Goal: Transaction & Acquisition: Purchase product/service

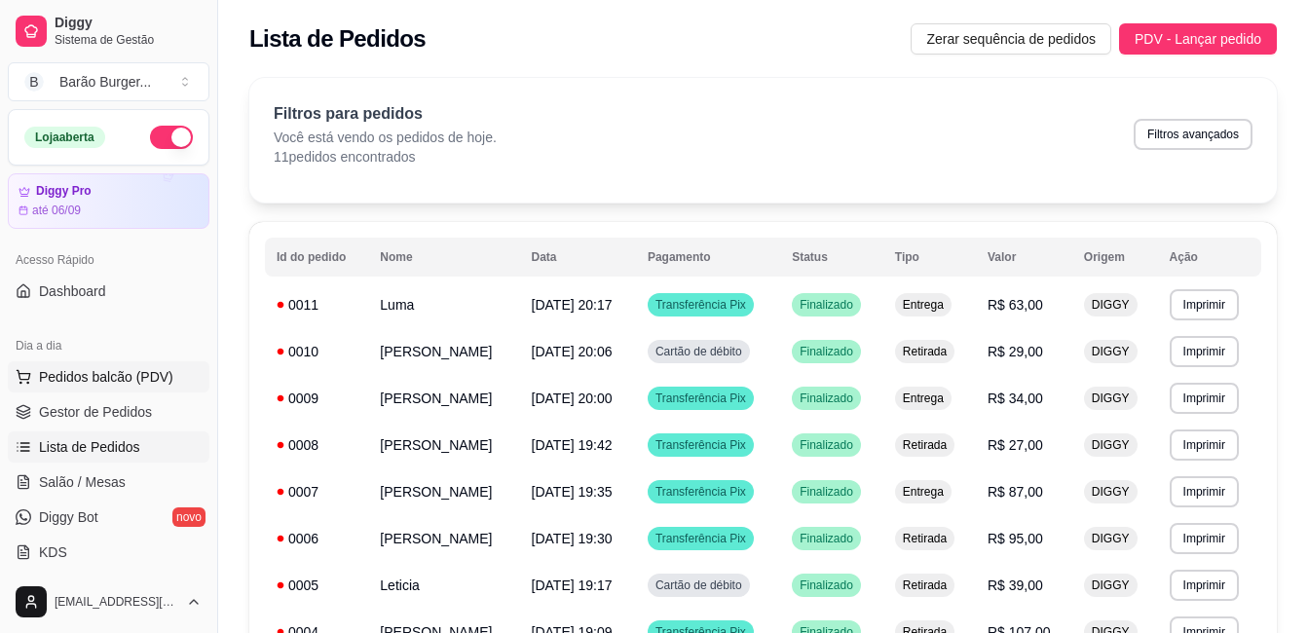
click at [128, 376] on span "Pedidos balcão (PDV)" at bounding box center [106, 376] width 134 height 19
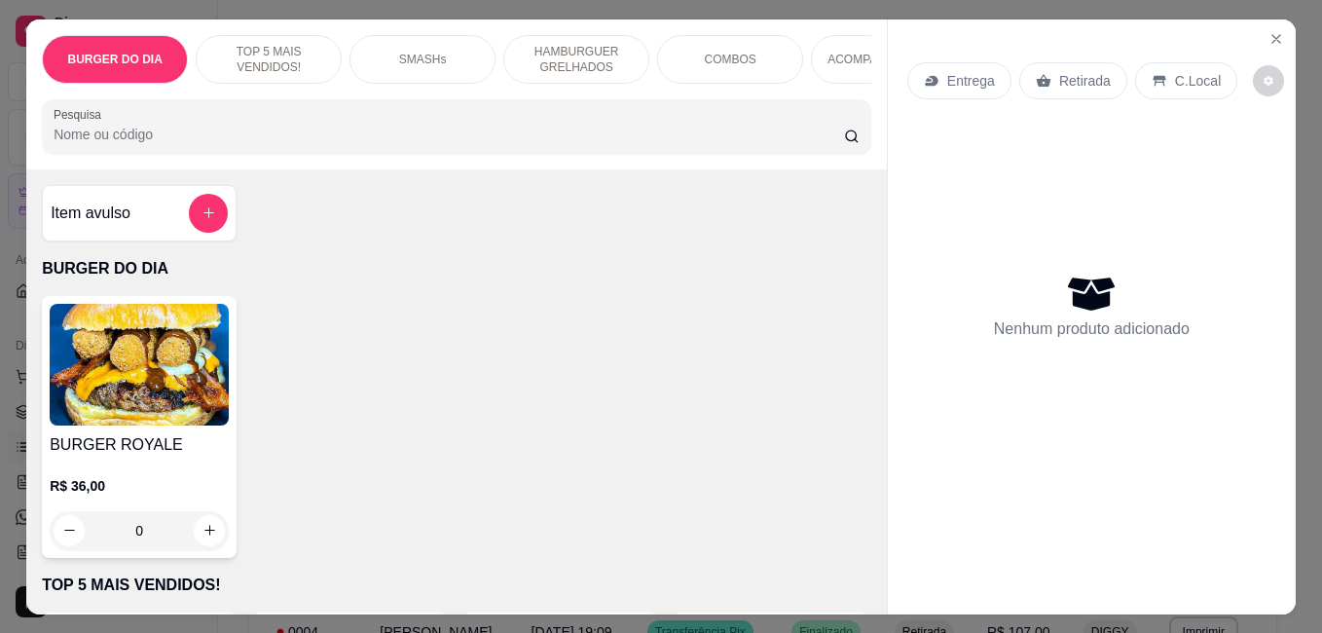
click at [270, 49] on p "TOP 5 MAIS VENDIDOS!" at bounding box center [268, 59] width 113 height 31
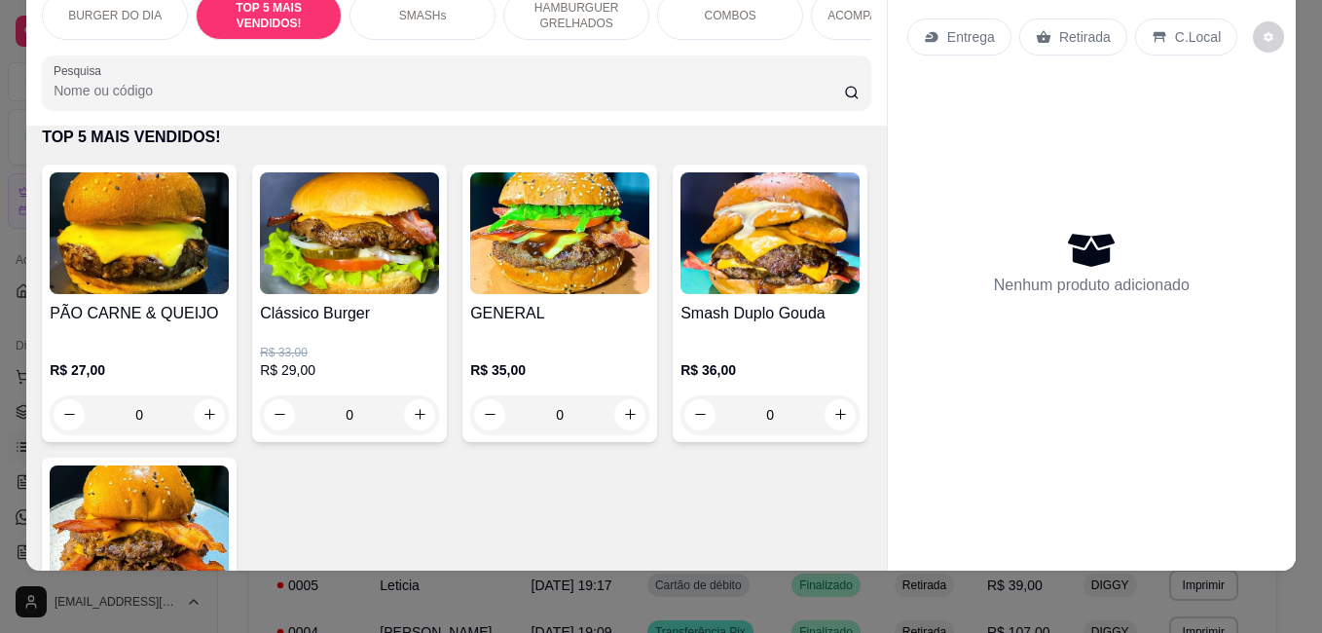
click at [122, 287] on img at bounding box center [139, 233] width 179 height 122
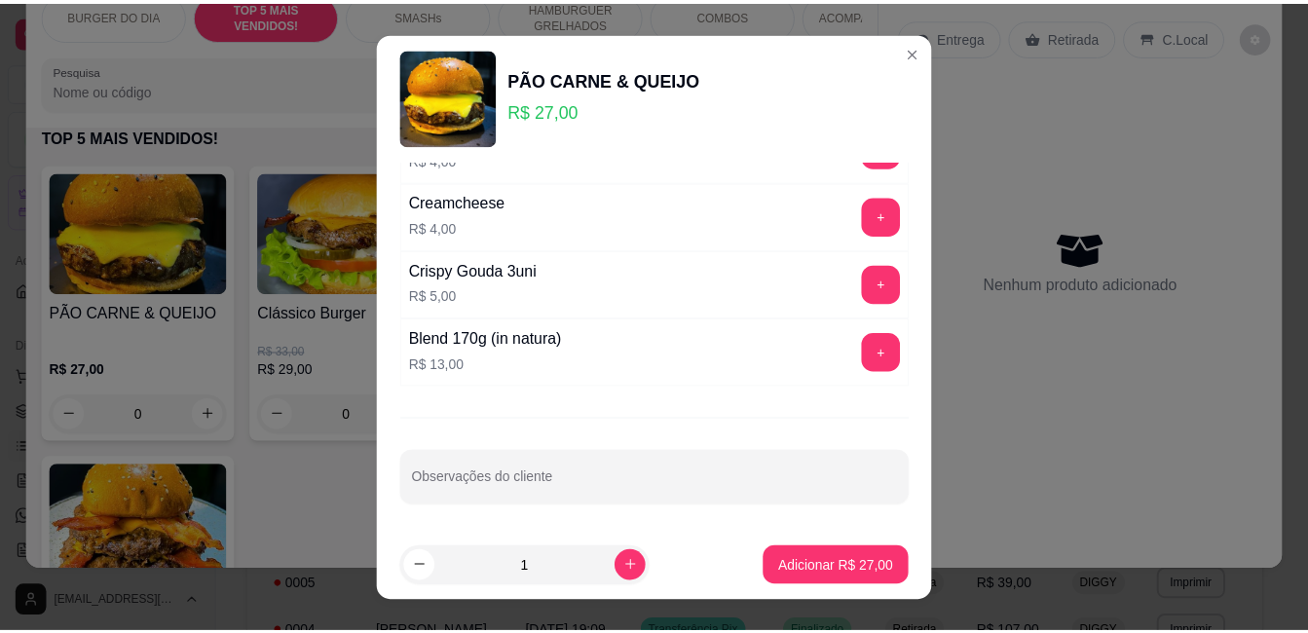
scroll to position [801, 0]
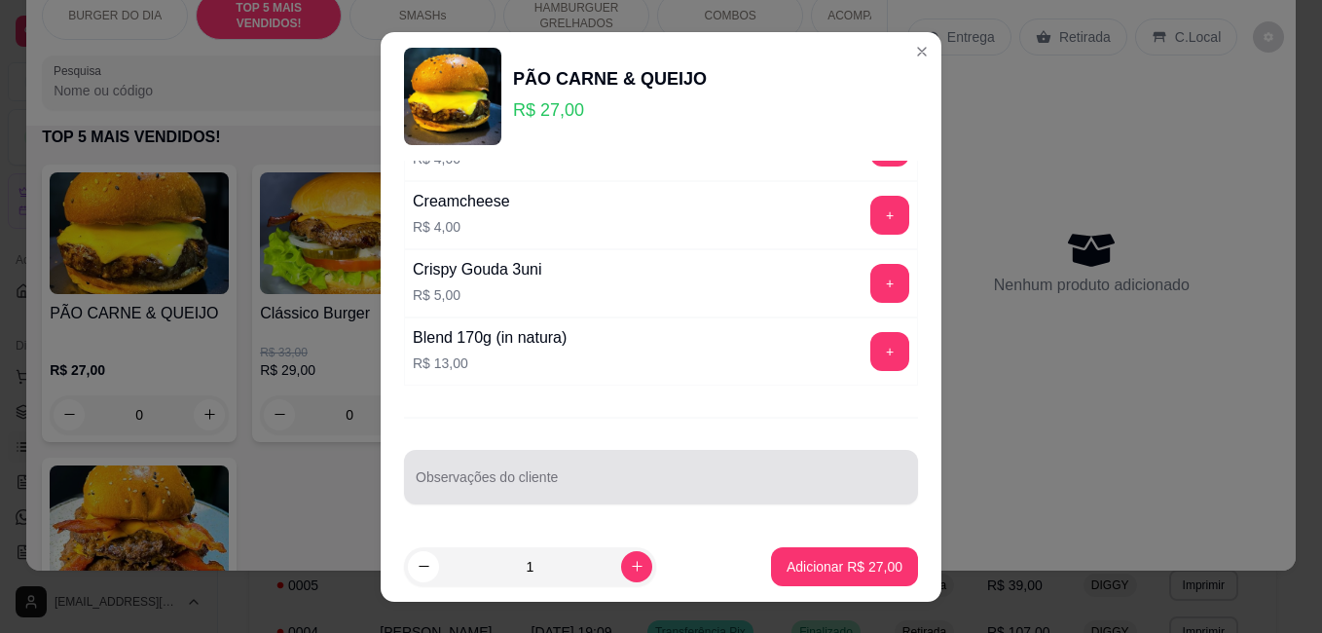
click at [687, 490] on input "Observações do cliente" at bounding box center [661, 484] width 491 height 19
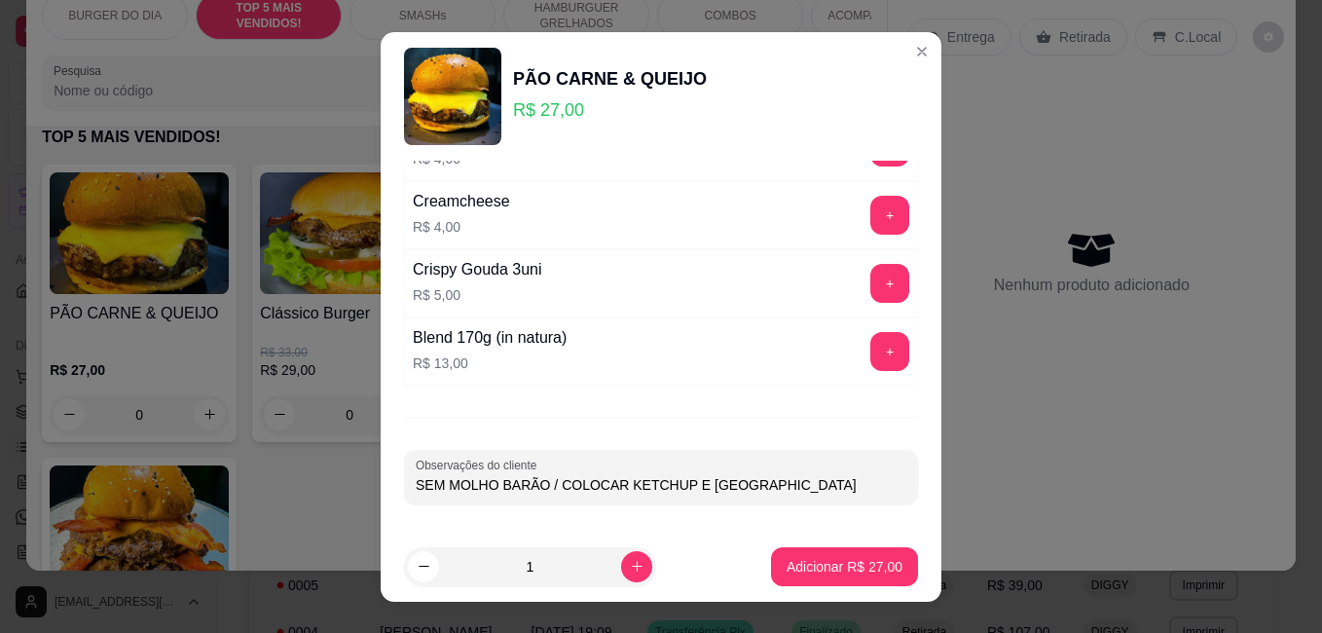
type input "SEM MOLHO BARÃO / COLOCAR KETCHUP E [GEOGRAPHIC_DATA]"
click at [795, 573] on p "Adicionar R$ 27,00" at bounding box center [845, 566] width 113 height 18
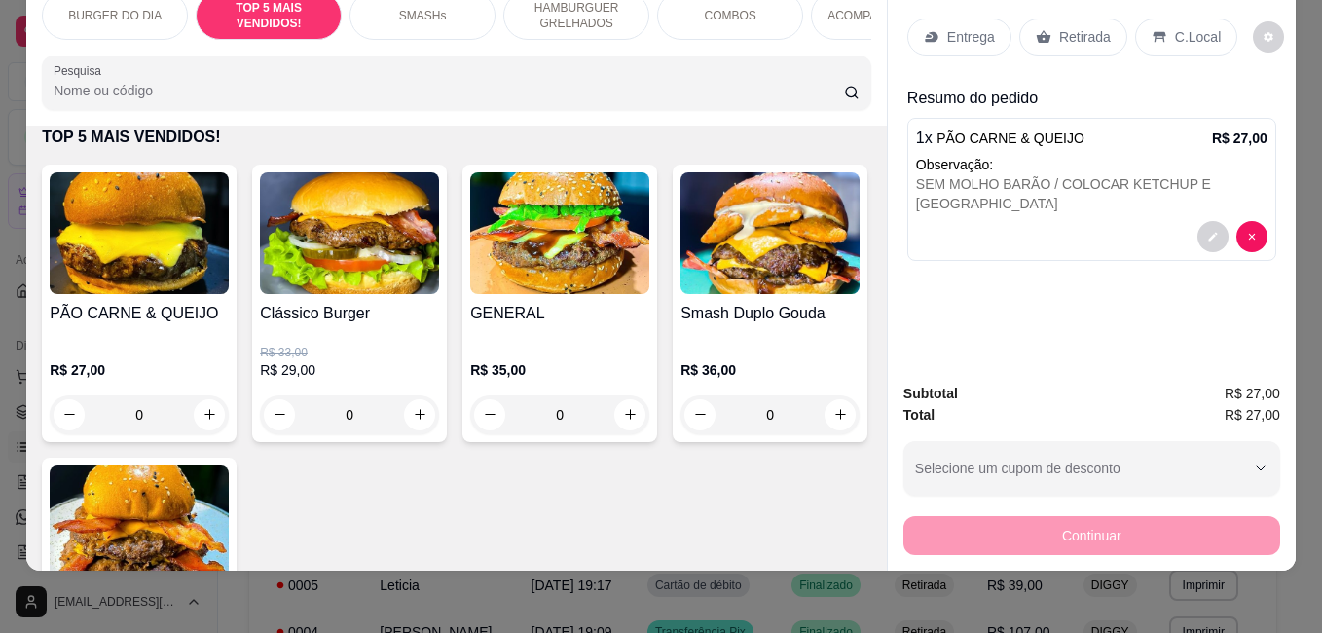
click at [1034, 30] on div "Retirada" at bounding box center [1073, 36] width 108 height 37
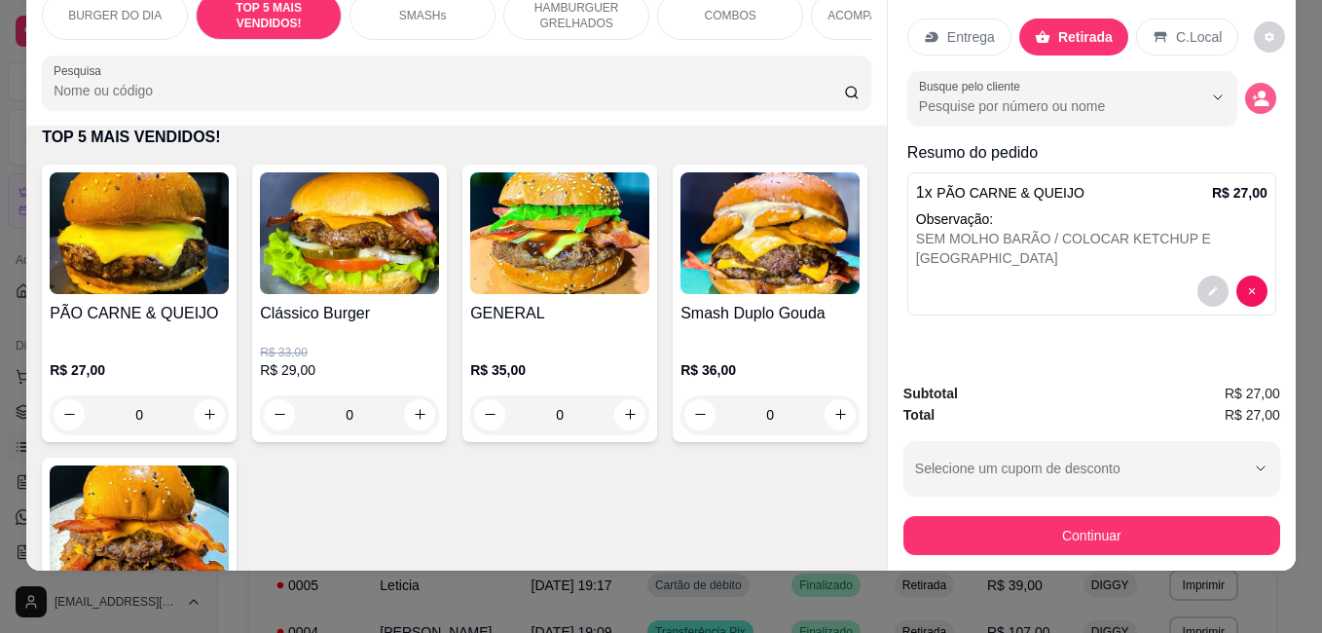
click at [1252, 90] on icon "decrease-product-quantity" at bounding box center [1261, 99] width 18 height 18
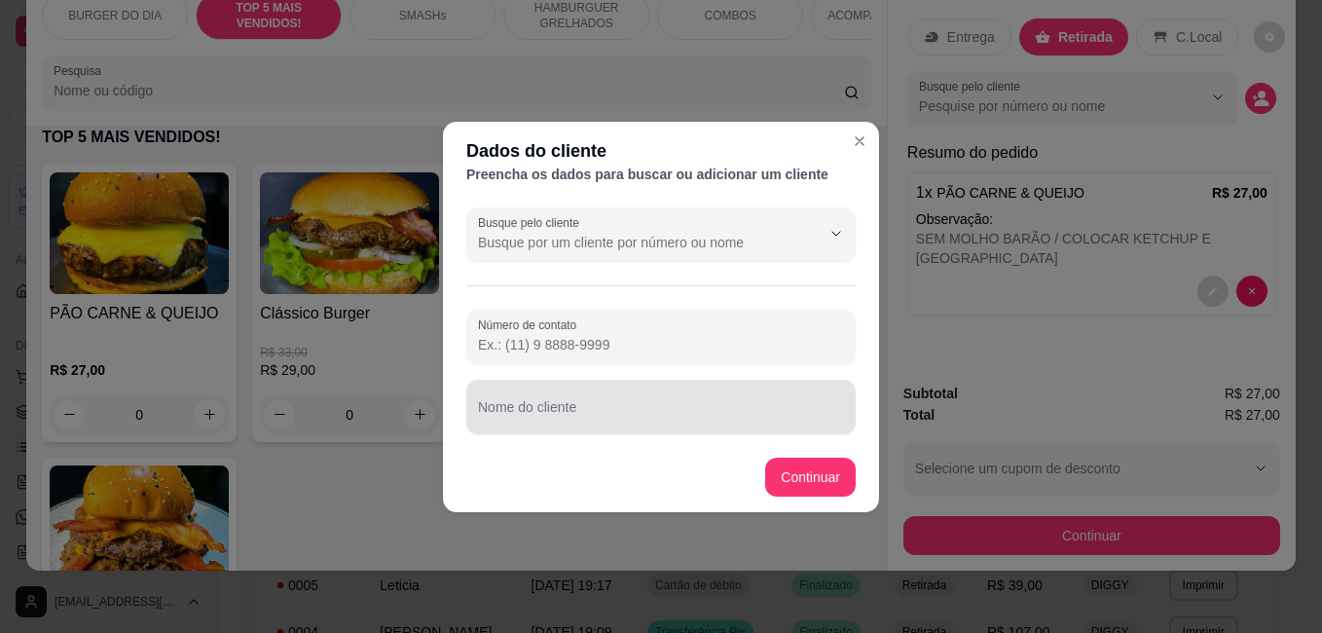
click at [534, 402] on div at bounding box center [661, 407] width 366 height 39
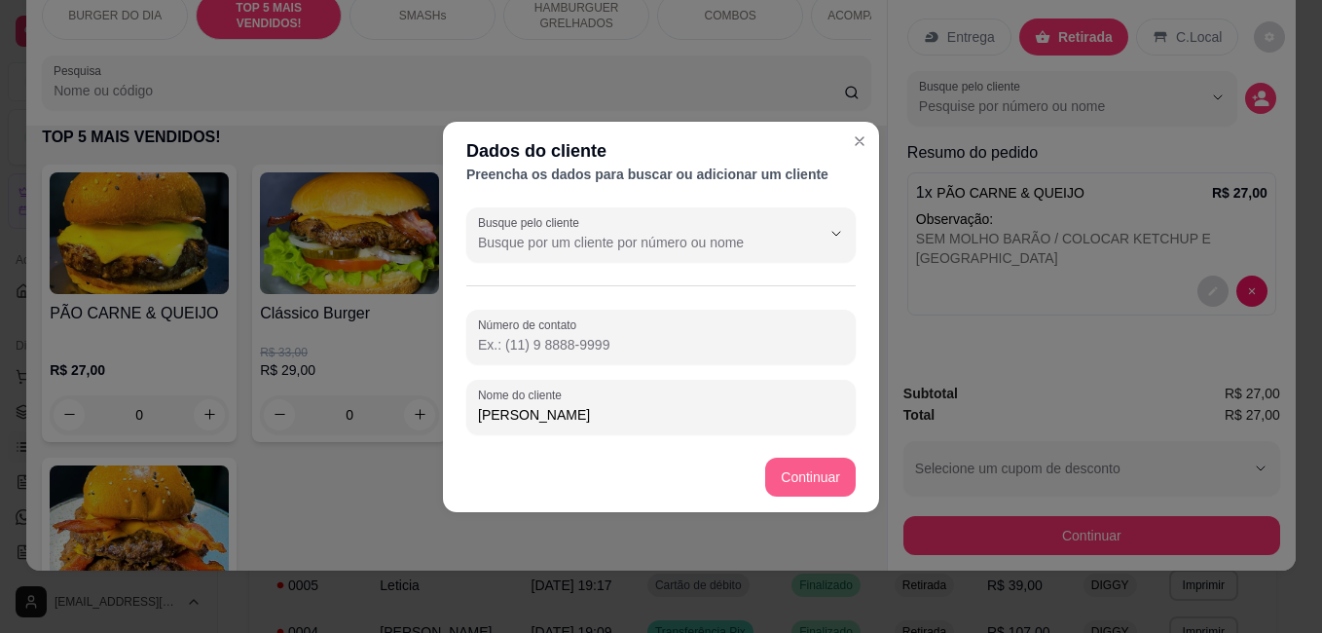
type input "[PERSON_NAME]"
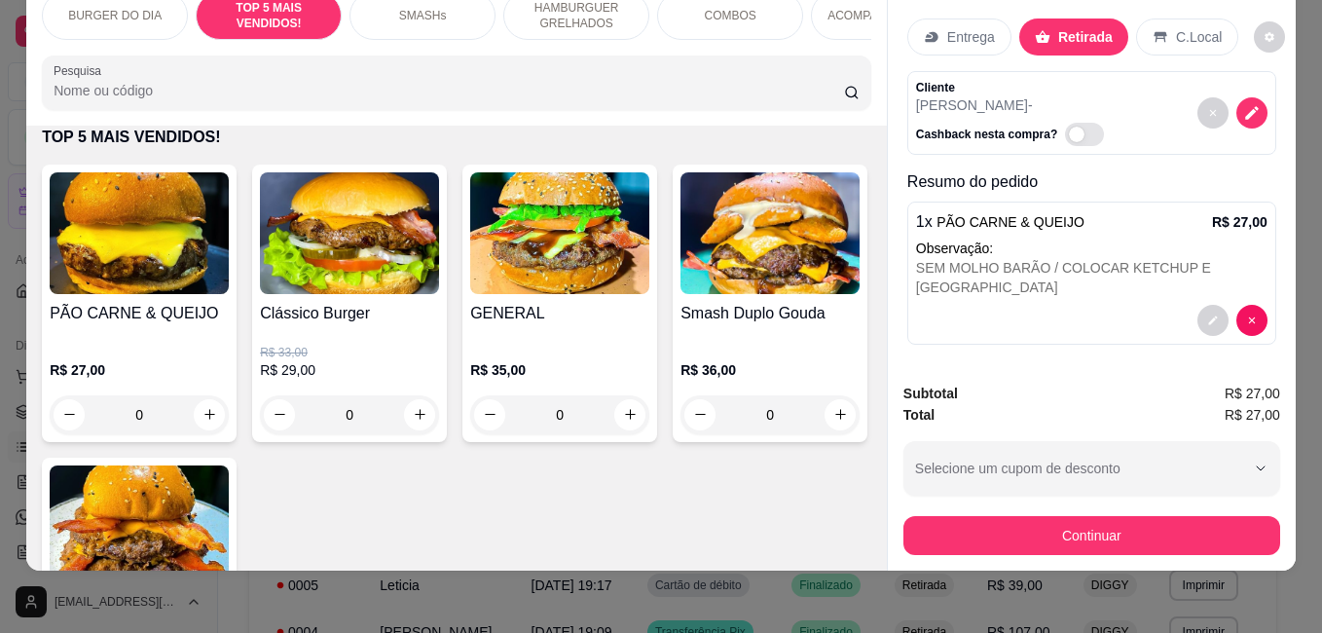
click at [1030, 511] on div "Continuar" at bounding box center [1092, 533] width 377 height 44
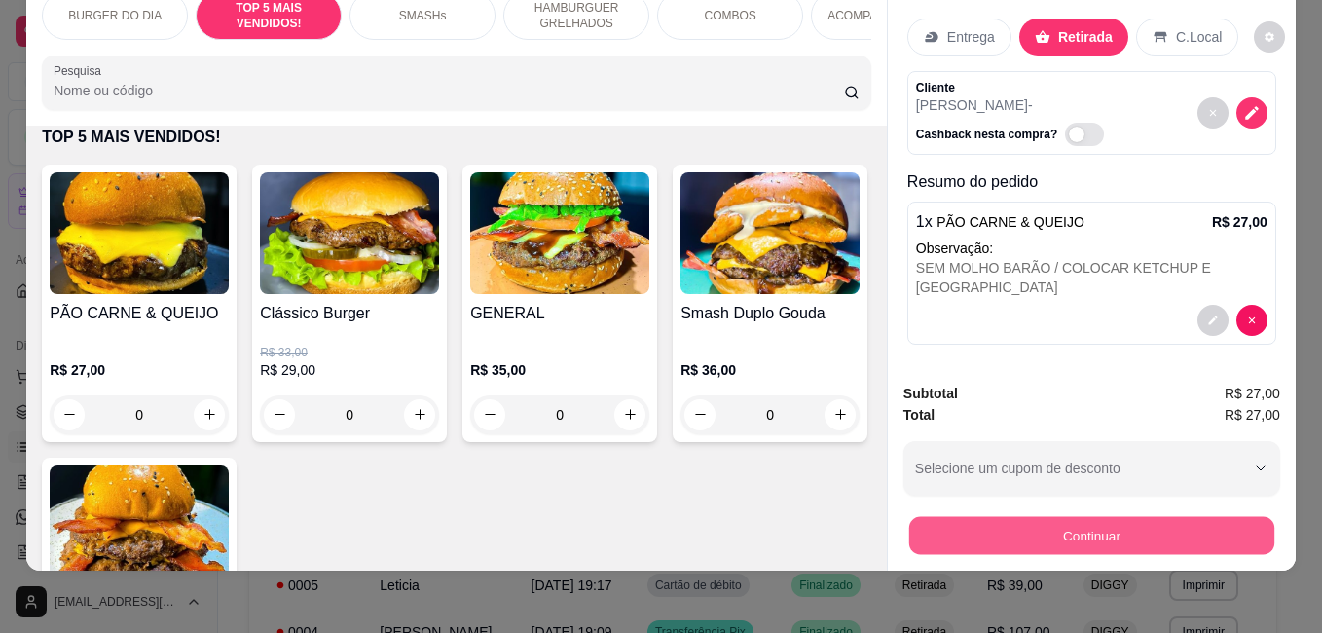
click at [1016, 516] on button "Continuar" at bounding box center [1091, 535] width 365 height 38
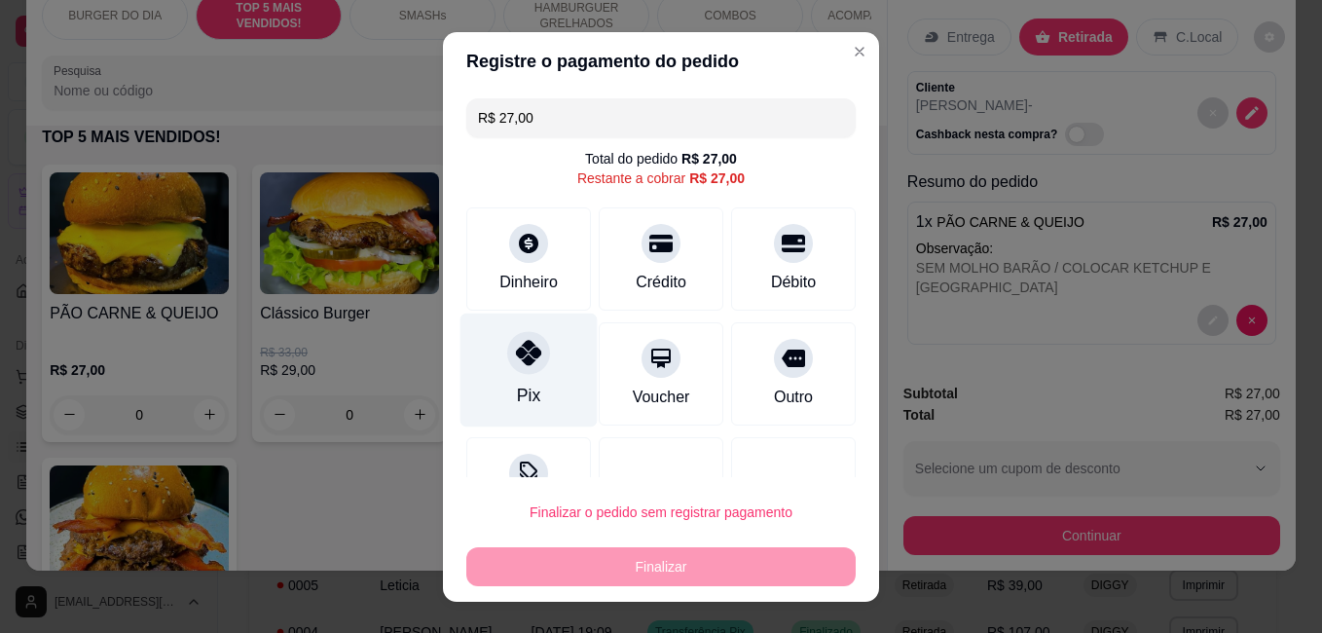
click at [499, 336] on div "Pix" at bounding box center [529, 370] width 137 height 114
type input "R$ 0,00"
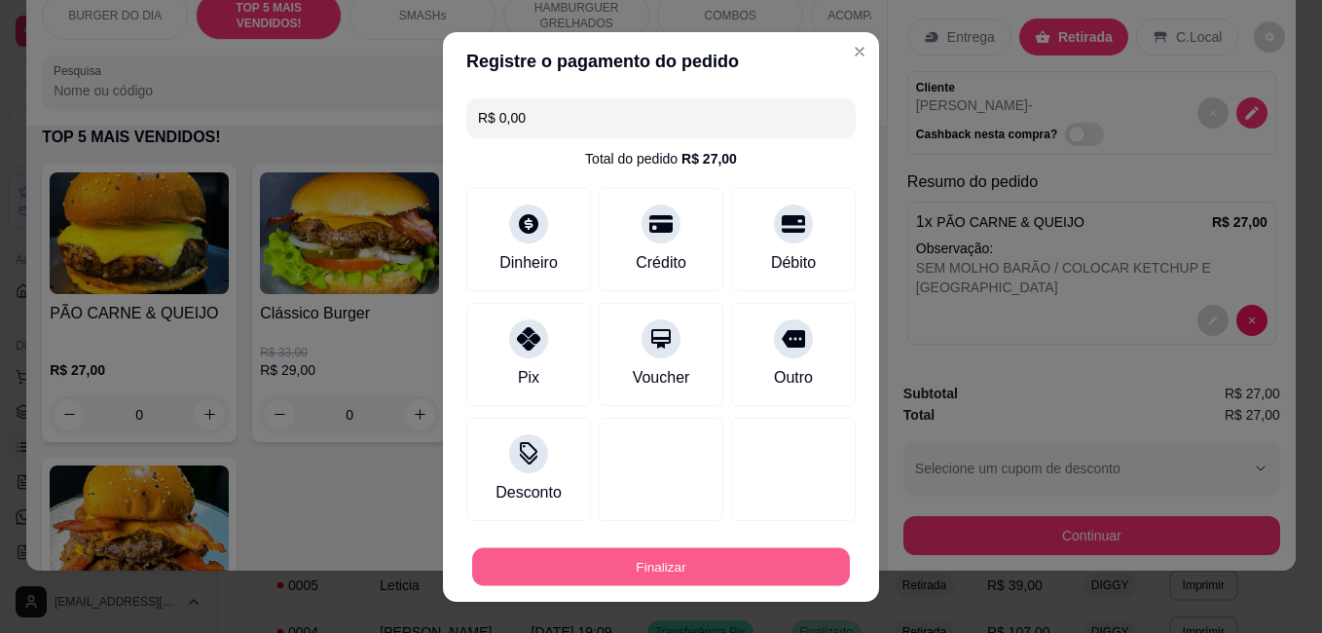
click at [626, 574] on button "Finalizar" at bounding box center [661, 566] width 378 height 38
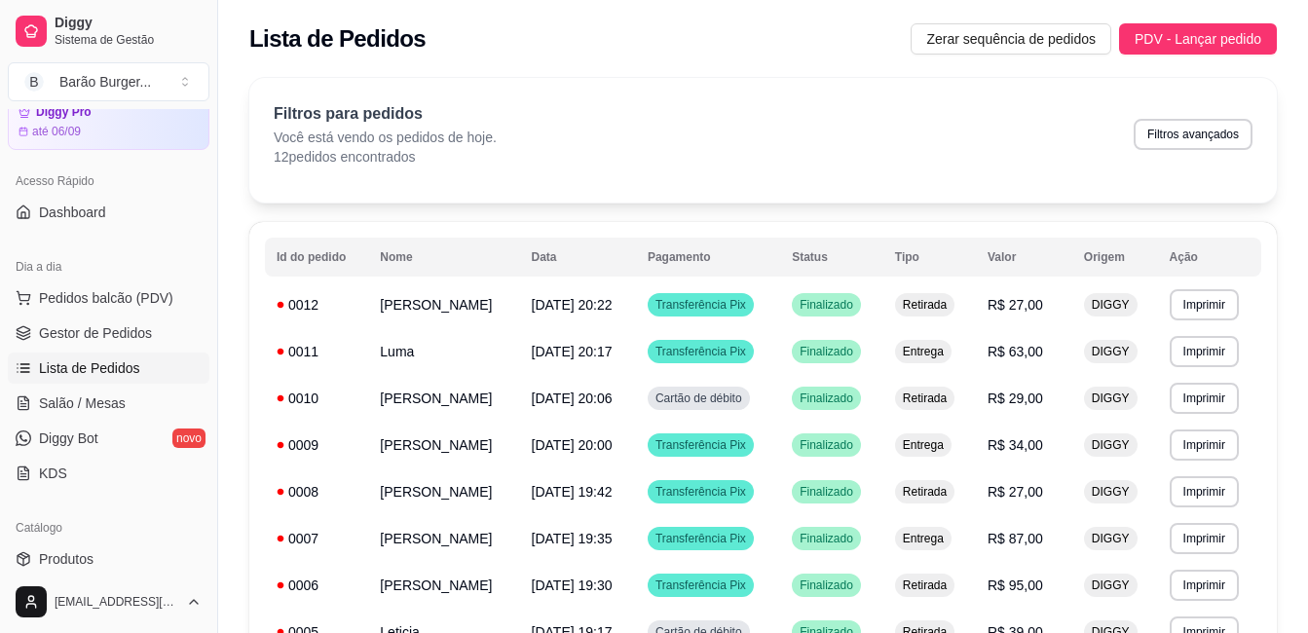
scroll to position [195, 0]
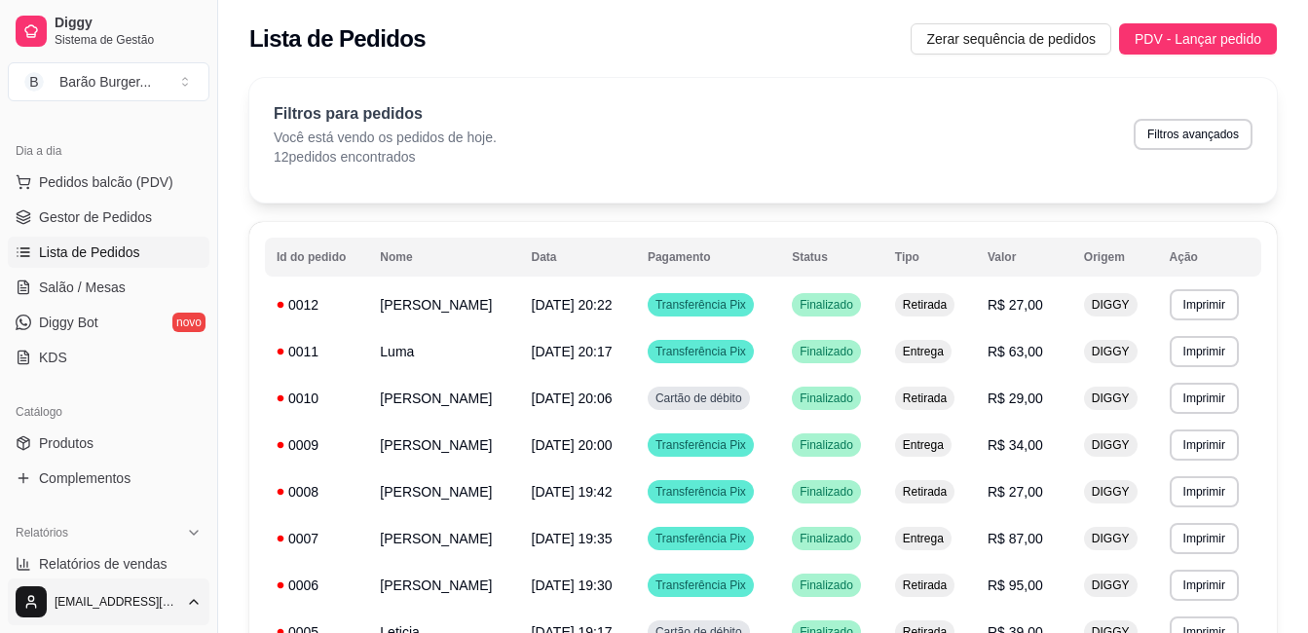
click at [140, 587] on html "Diggy Sistema de Gestão B Barão Burger ... Loja aberta Diggy Pro até 06/09 Aces…" at bounding box center [654, 316] width 1308 height 633
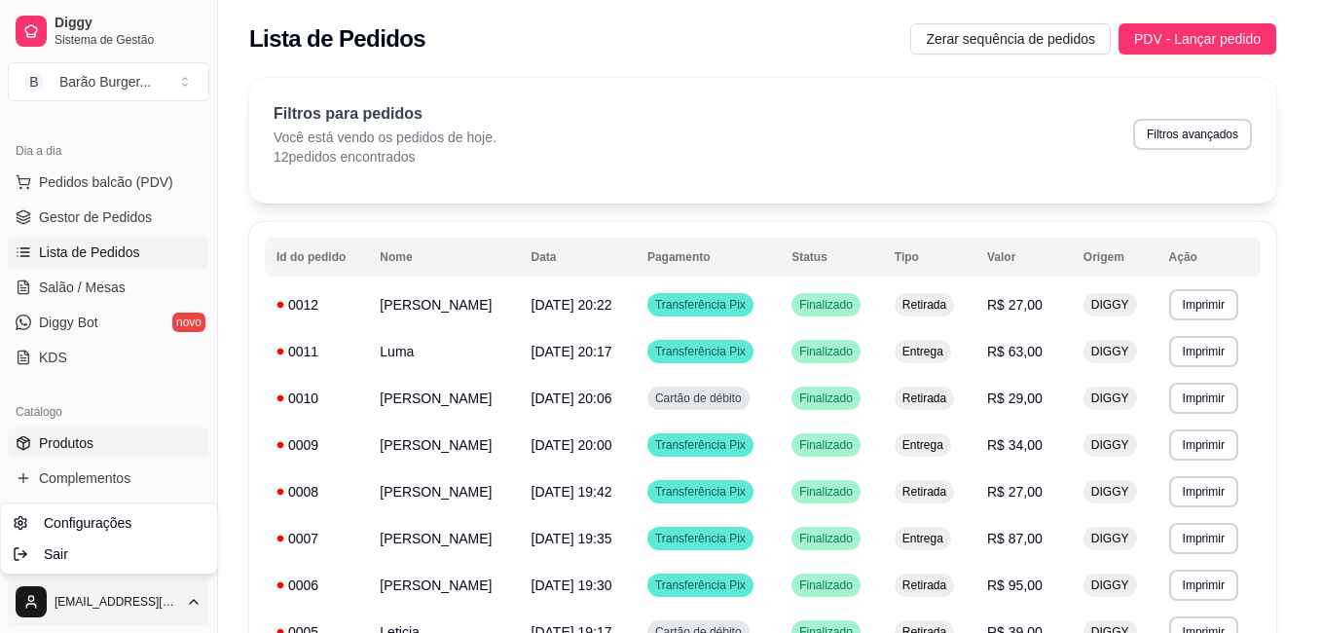
click at [148, 456] on html "Diggy Sistema de Gestão B Barão Burger ... Loja aberta Diggy Pro até 06/09 Aces…" at bounding box center [661, 316] width 1322 height 633
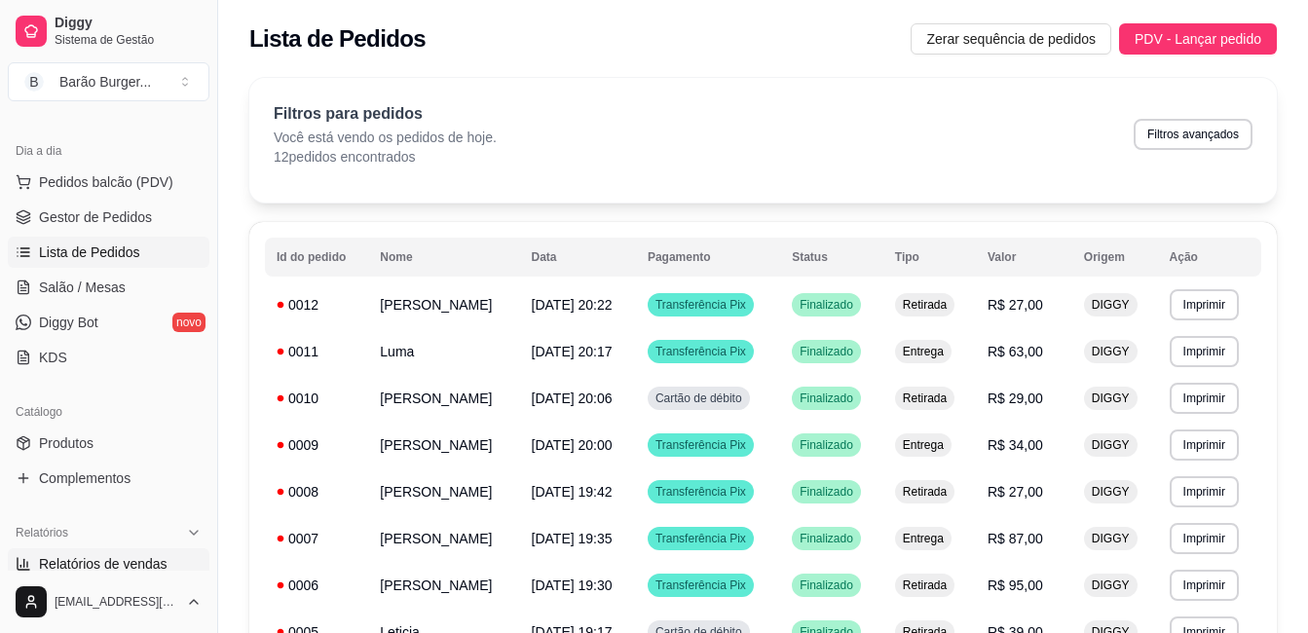
click at [127, 560] on span "Relatórios de vendas" at bounding box center [103, 563] width 129 height 19
select select "ALL"
select select "0"
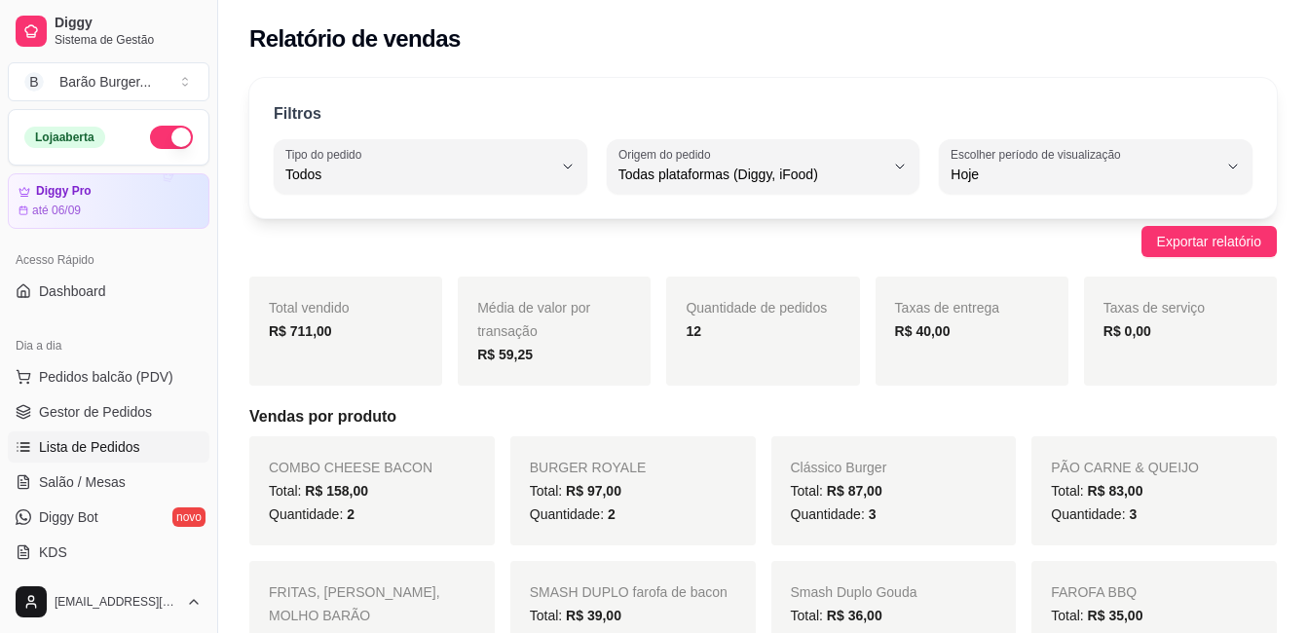
click at [109, 453] on span "Lista de Pedidos" at bounding box center [89, 446] width 101 height 19
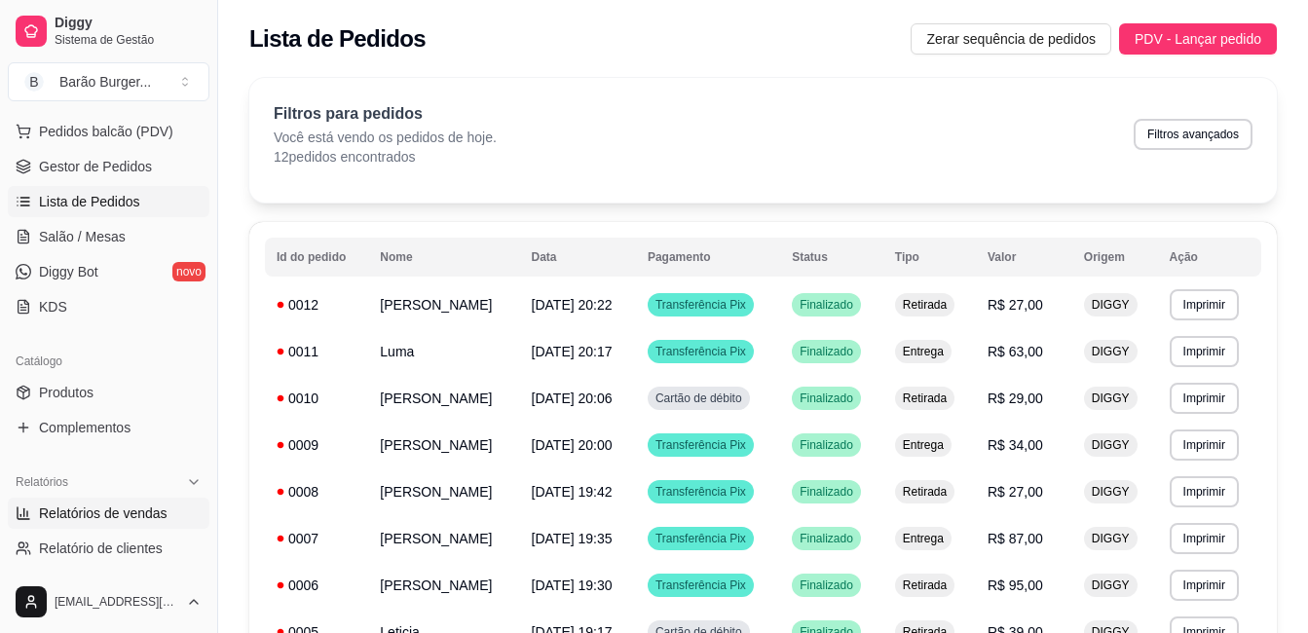
scroll to position [292, 0]
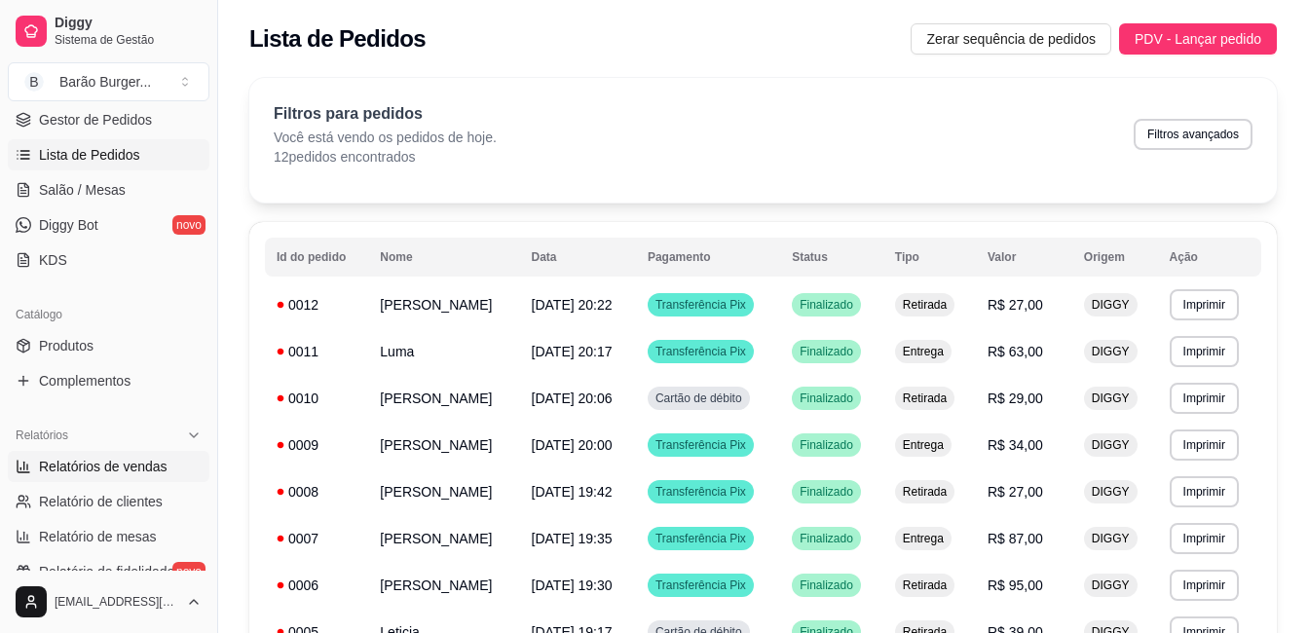
click at [123, 464] on span "Relatórios de vendas" at bounding box center [103, 466] width 129 height 19
select select "ALL"
select select "0"
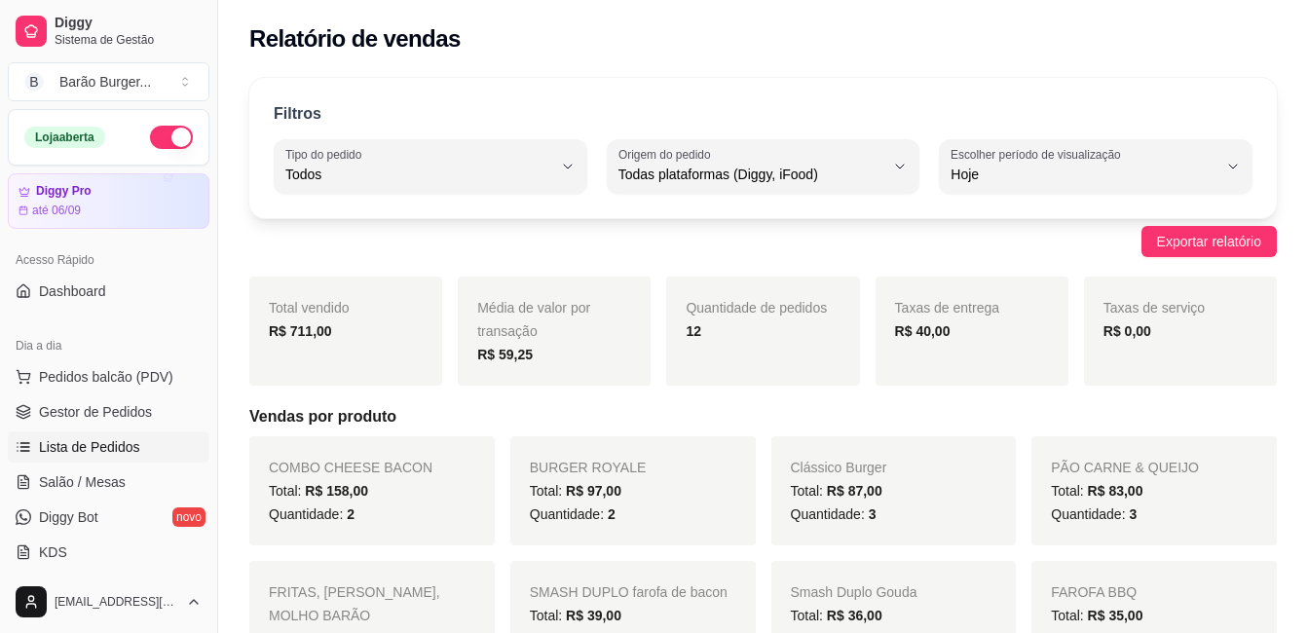
click at [48, 446] on span "Lista de Pedidos" at bounding box center [89, 446] width 101 height 19
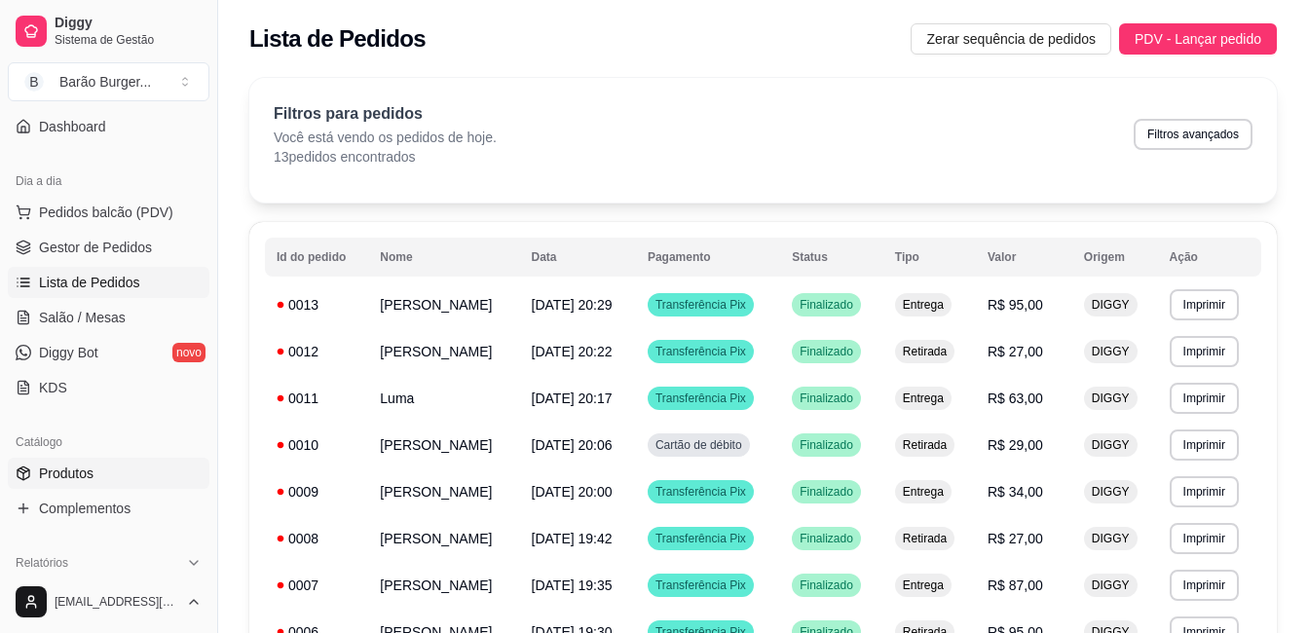
scroll to position [195, 0]
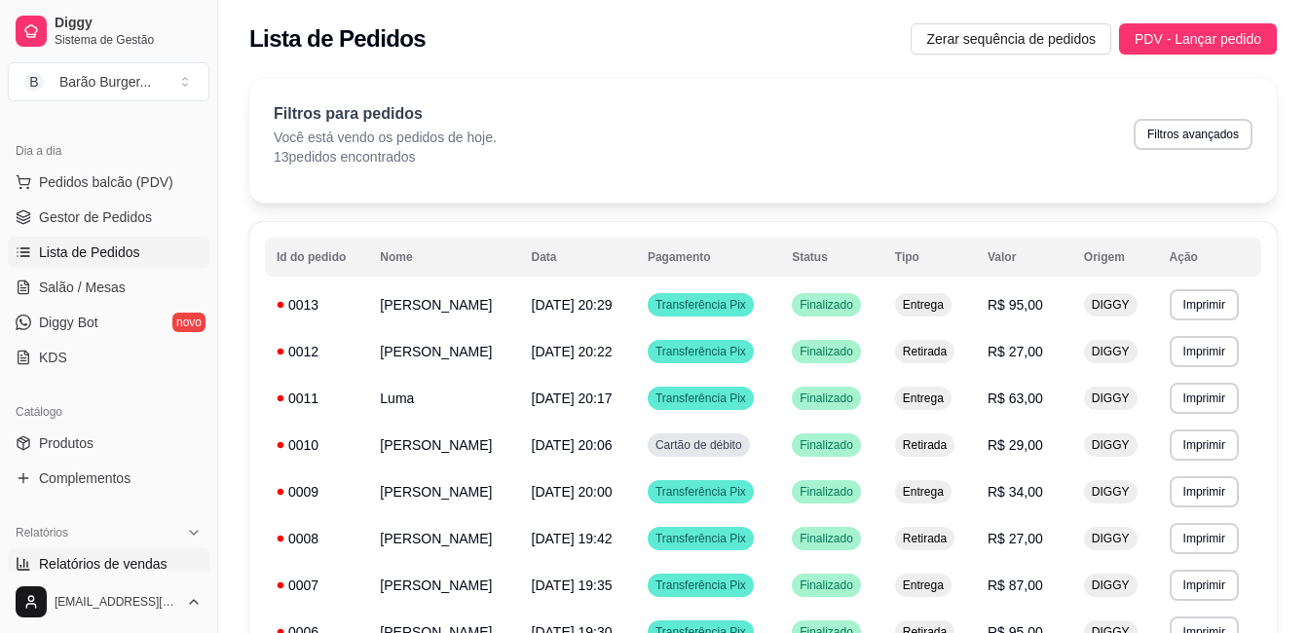
click at [92, 557] on span "Relatórios de vendas" at bounding box center [103, 563] width 129 height 19
select select "ALL"
select select "0"
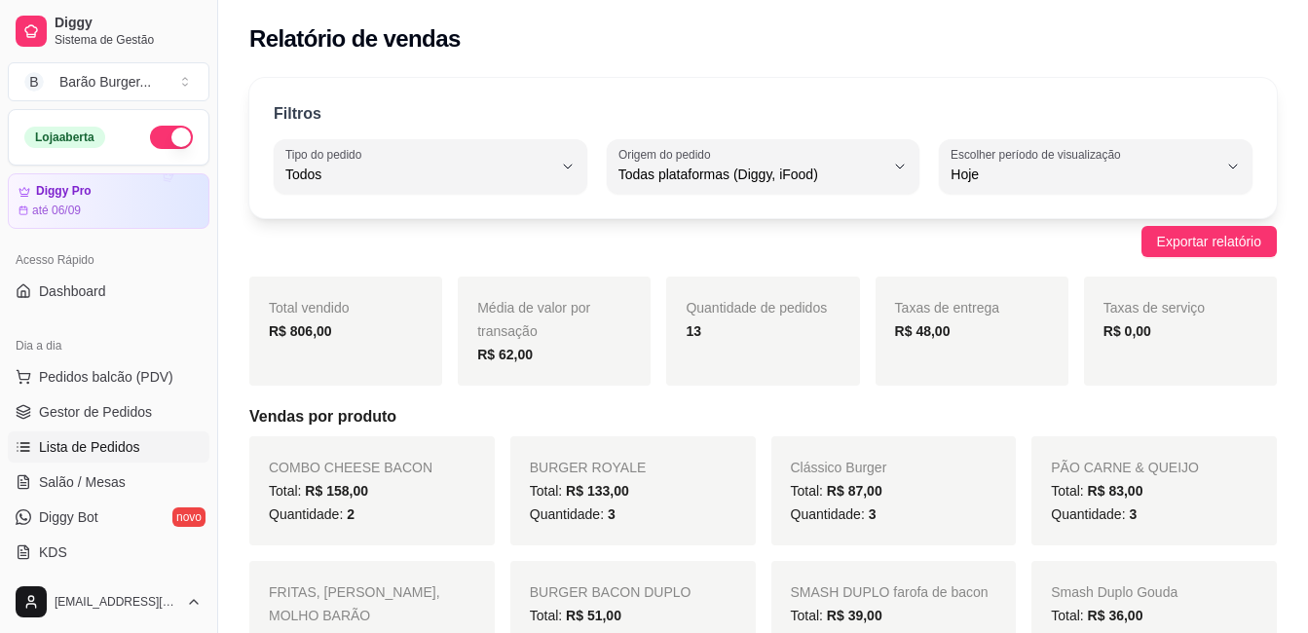
click at [130, 456] on span "Lista de Pedidos" at bounding box center [89, 446] width 101 height 19
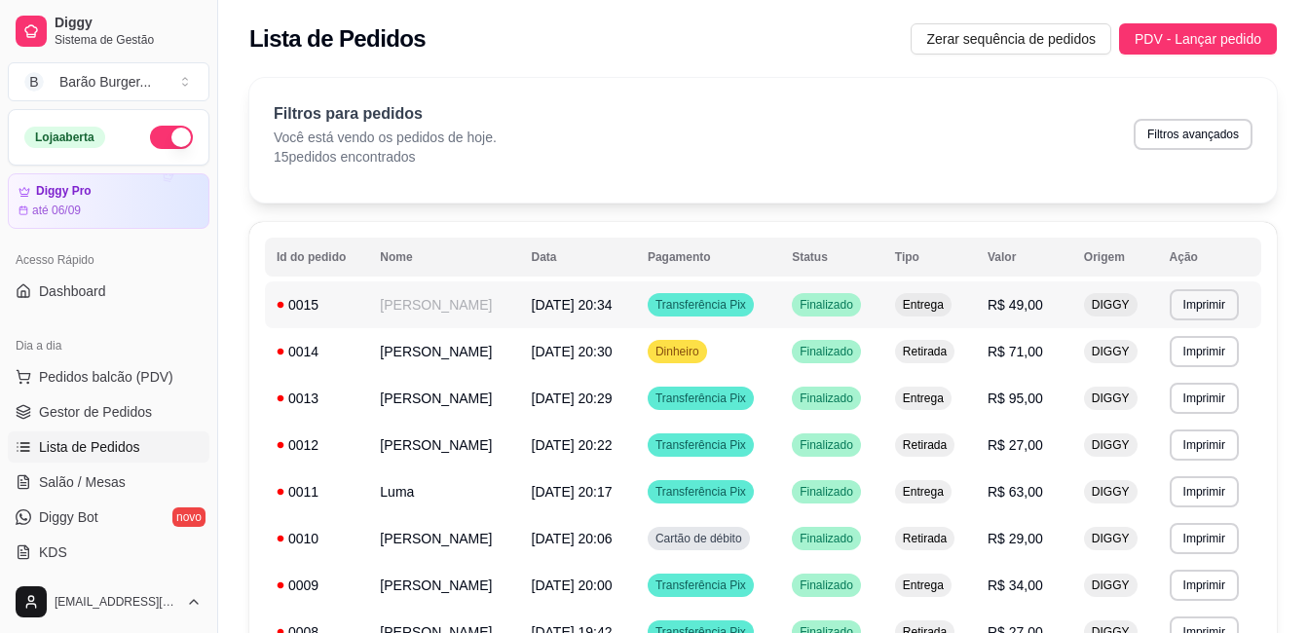
click at [976, 309] on td "Entrega" at bounding box center [929, 304] width 92 height 47
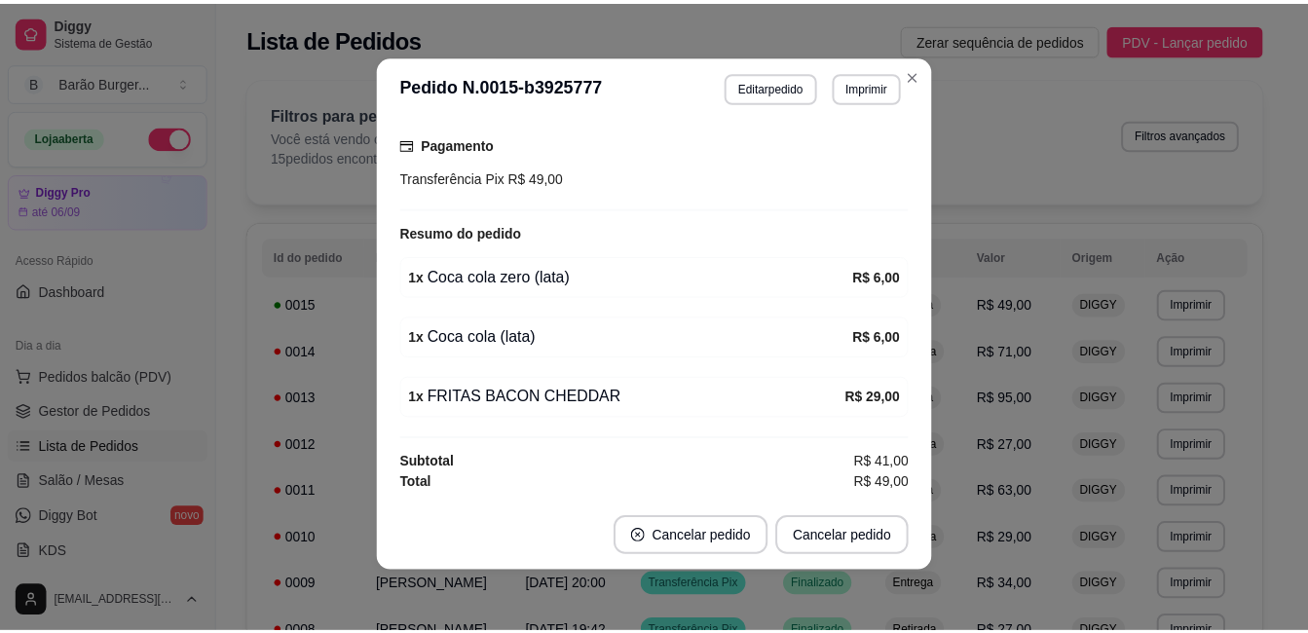
scroll to position [4, 0]
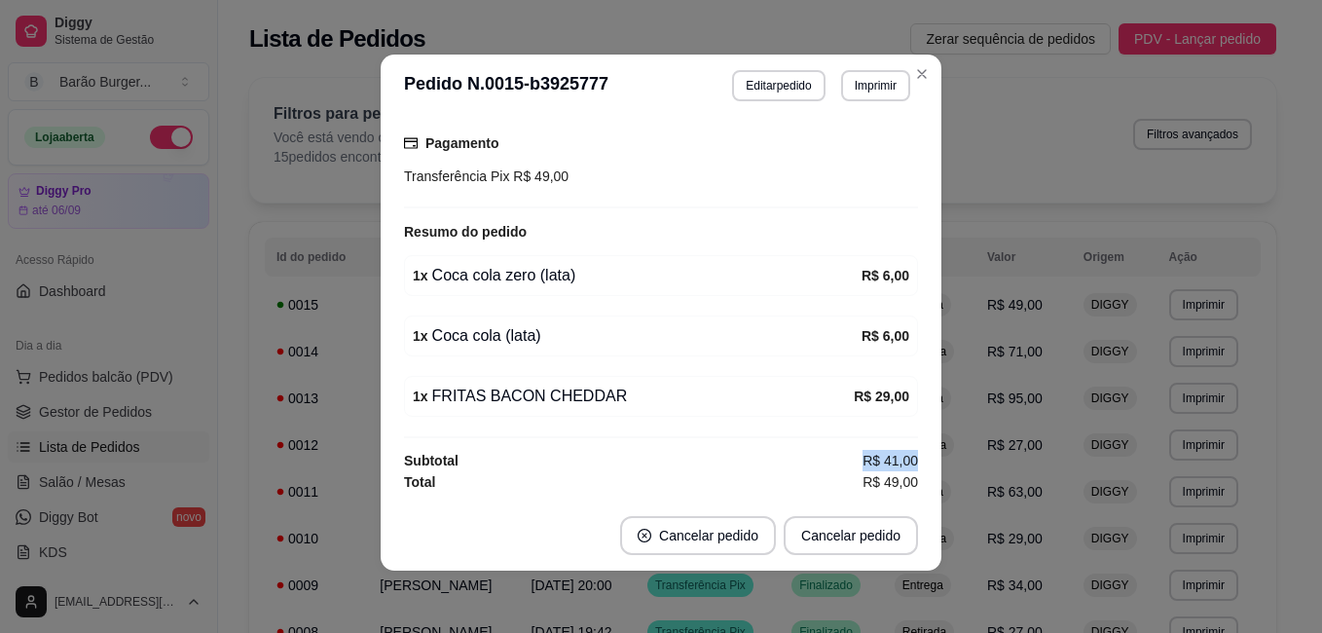
drag, startPoint x: 843, startPoint y: 459, endPoint x: 908, endPoint y: 448, distance: 66.1
click at [908, 448] on div "Horário do pedido [DATE] 20:34 Status do pedido FINALIZADO Nome do cliente [PER…" at bounding box center [661, 309] width 514 height 368
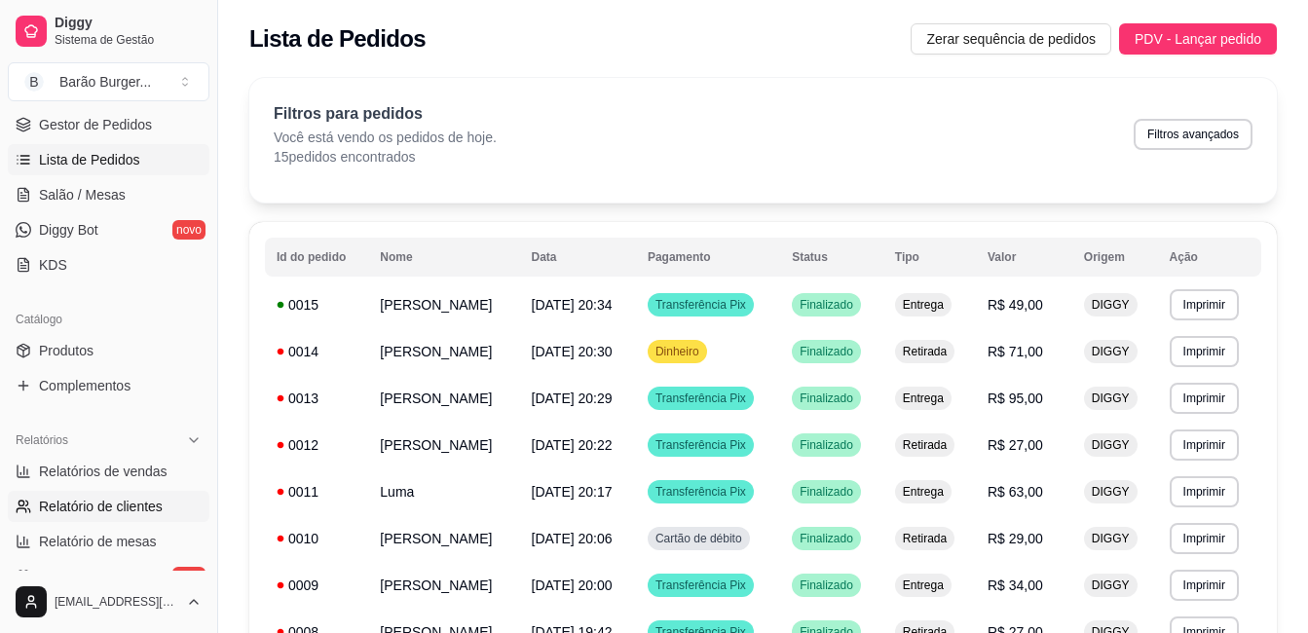
scroll to position [292, 0]
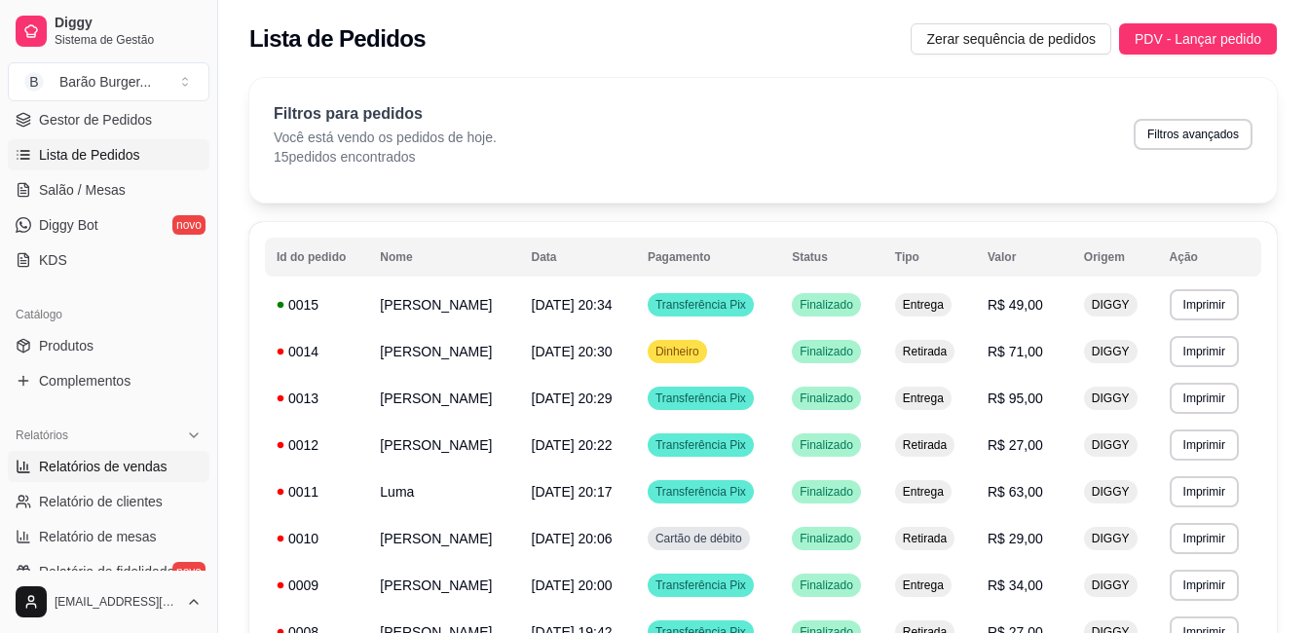
click at [134, 469] on span "Relatórios de vendas" at bounding box center [103, 466] width 129 height 19
select select "ALL"
select select "0"
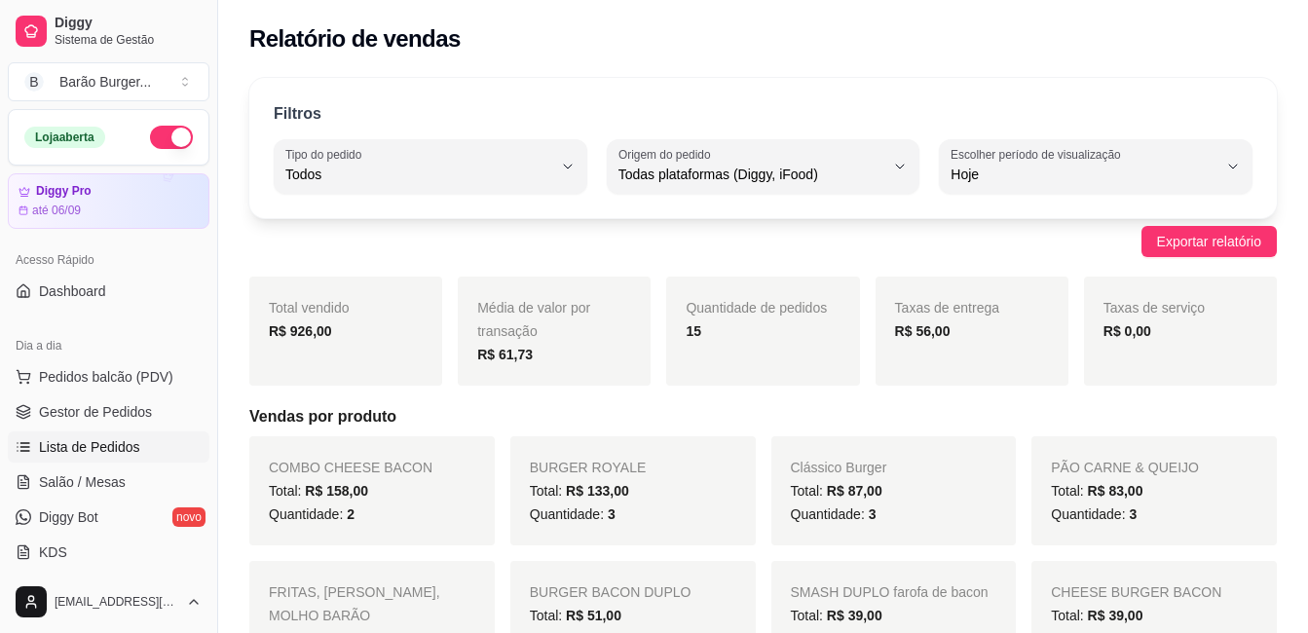
click at [103, 438] on span "Lista de Pedidos" at bounding box center [89, 446] width 101 height 19
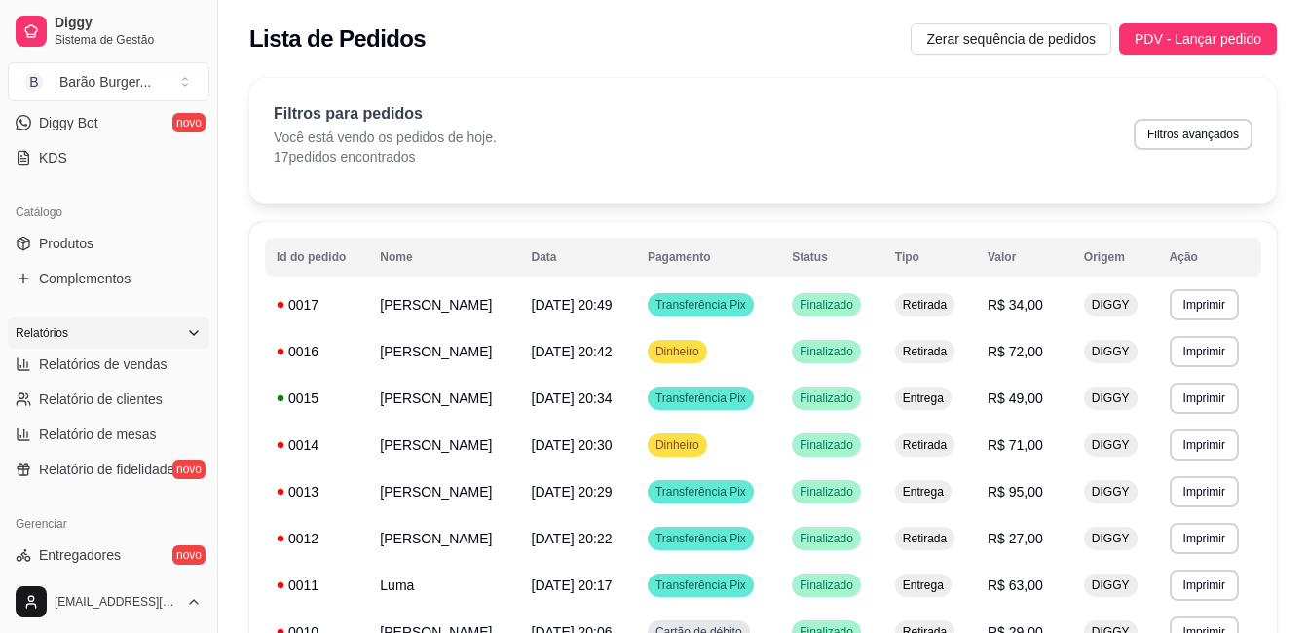
scroll to position [389, 0]
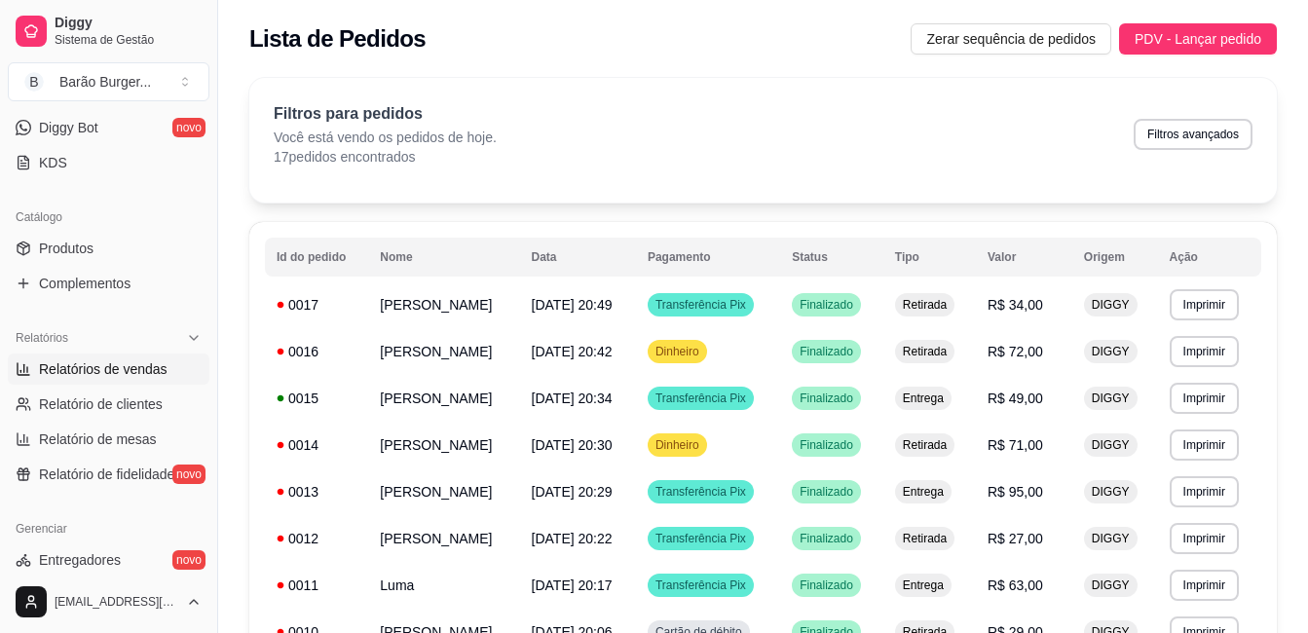
click at [68, 361] on span "Relatórios de vendas" at bounding box center [103, 368] width 129 height 19
select select "ALL"
select select "0"
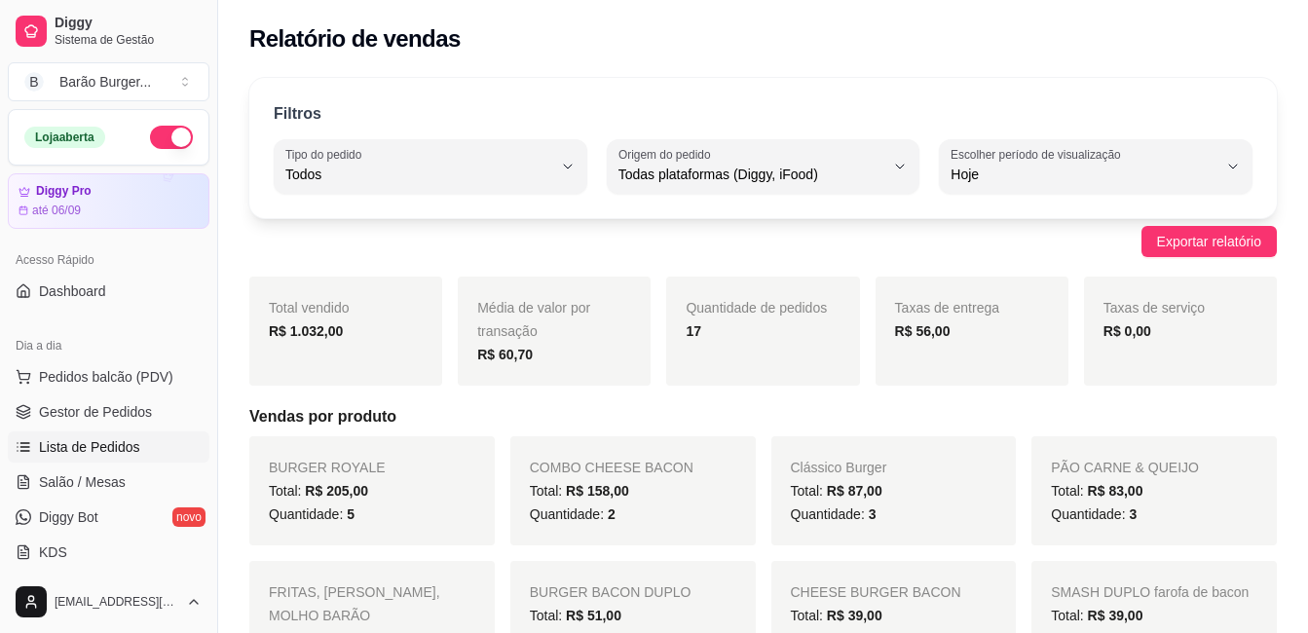
click at [36, 434] on link "Lista de Pedidos" at bounding box center [109, 446] width 202 height 31
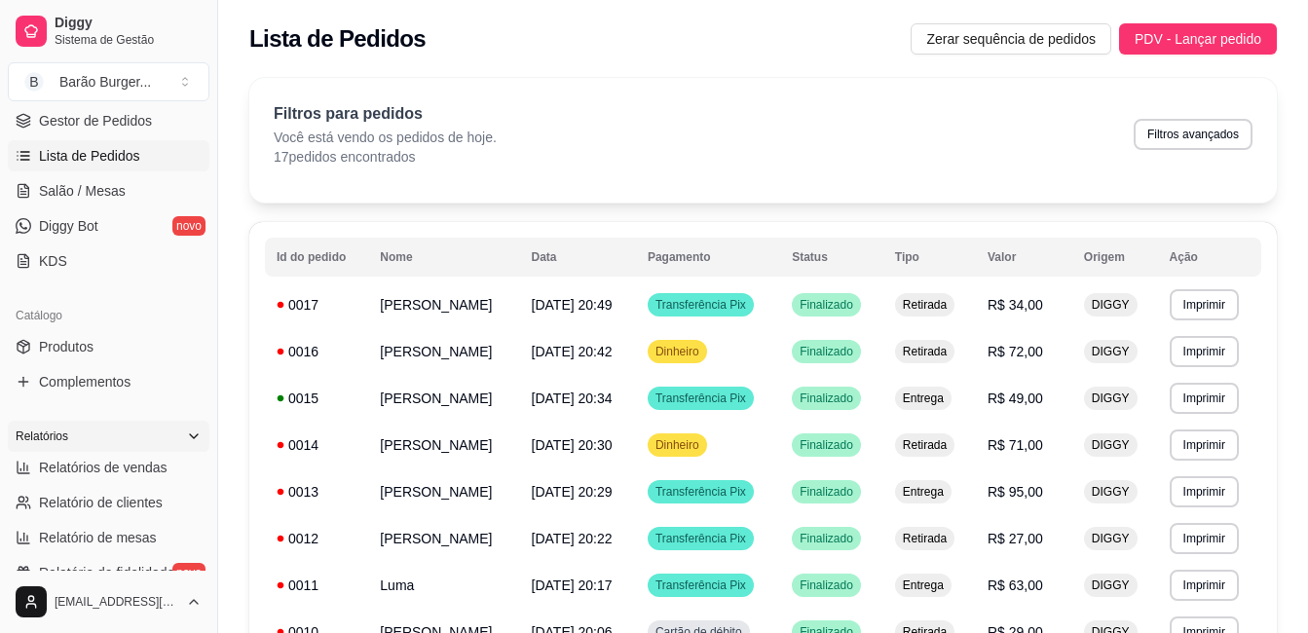
scroll to position [292, 0]
click at [107, 467] on span "Relatórios de vendas" at bounding box center [103, 466] width 129 height 19
select select "ALL"
select select "0"
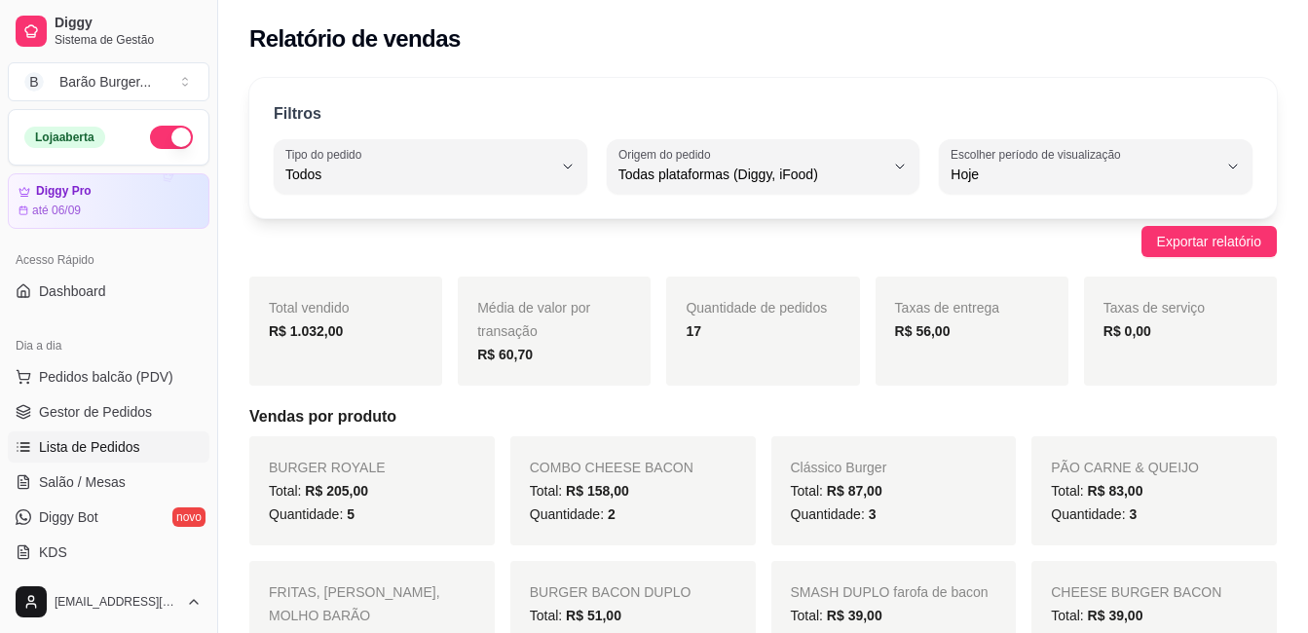
click at [128, 443] on span "Lista de Pedidos" at bounding box center [89, 446] width 101 height 19
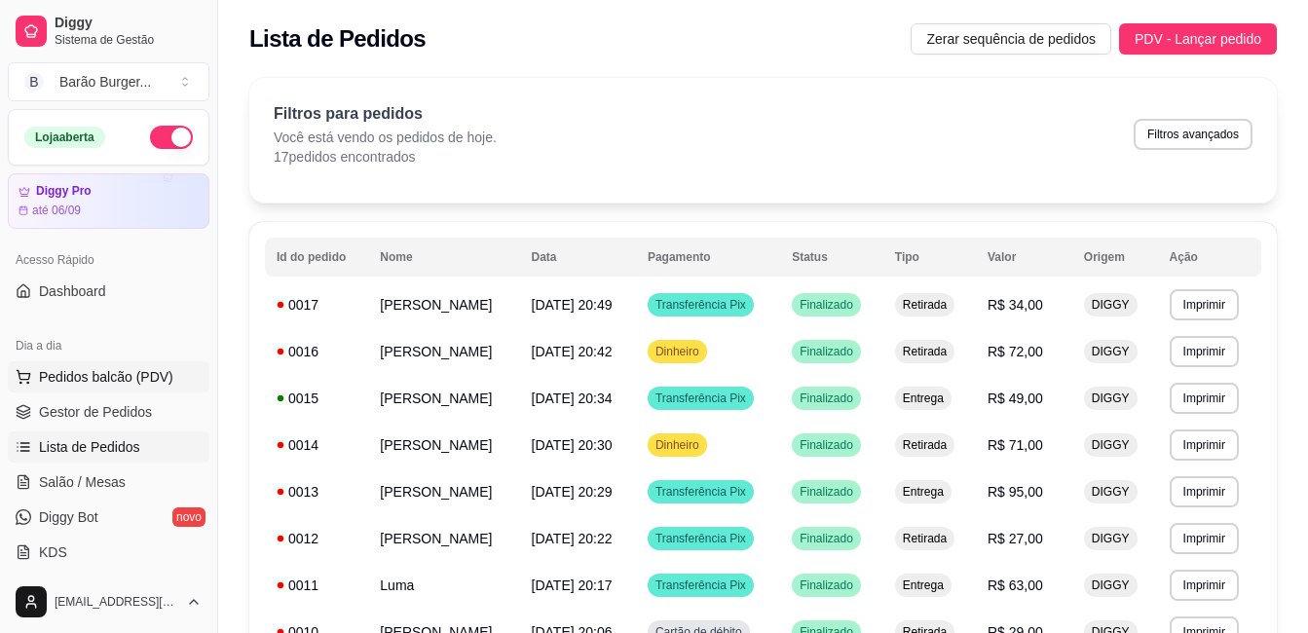
click at [106, 377] on span "Pedidos balcão (PDV)" at bounding box center [106, 376] width 134 height 19
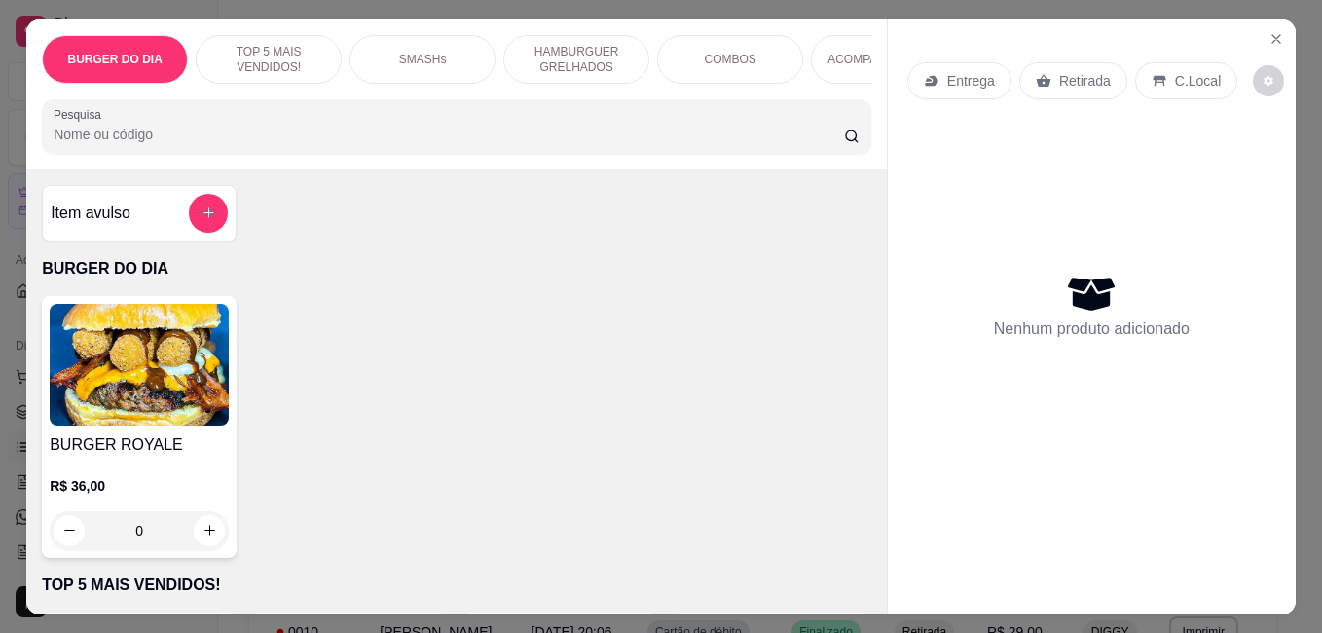
click at [569, 73] on div "HAMBURGUER GRELHADOS" at bounding box center [576, 59] width 146 height 49
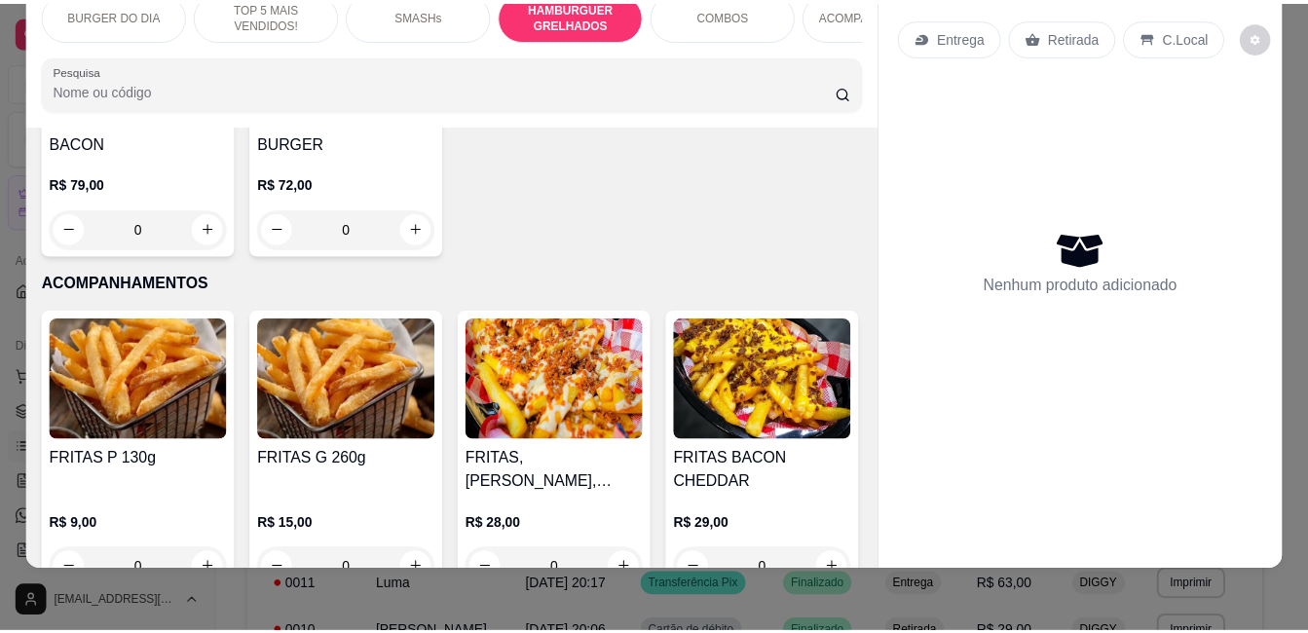
scroll to position [3091, 0]
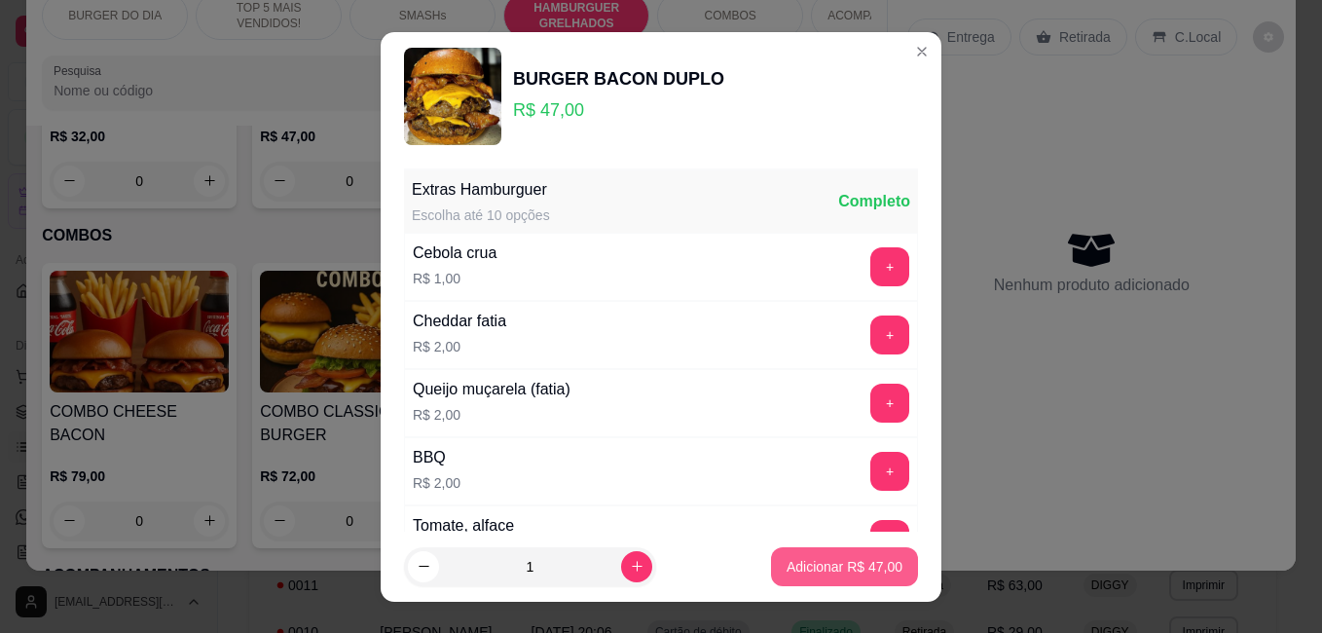
click at [819, 577] on button "Adicionar R$ 47,00" at bounding box center [844, 566] width 147 height 39
type input "1"
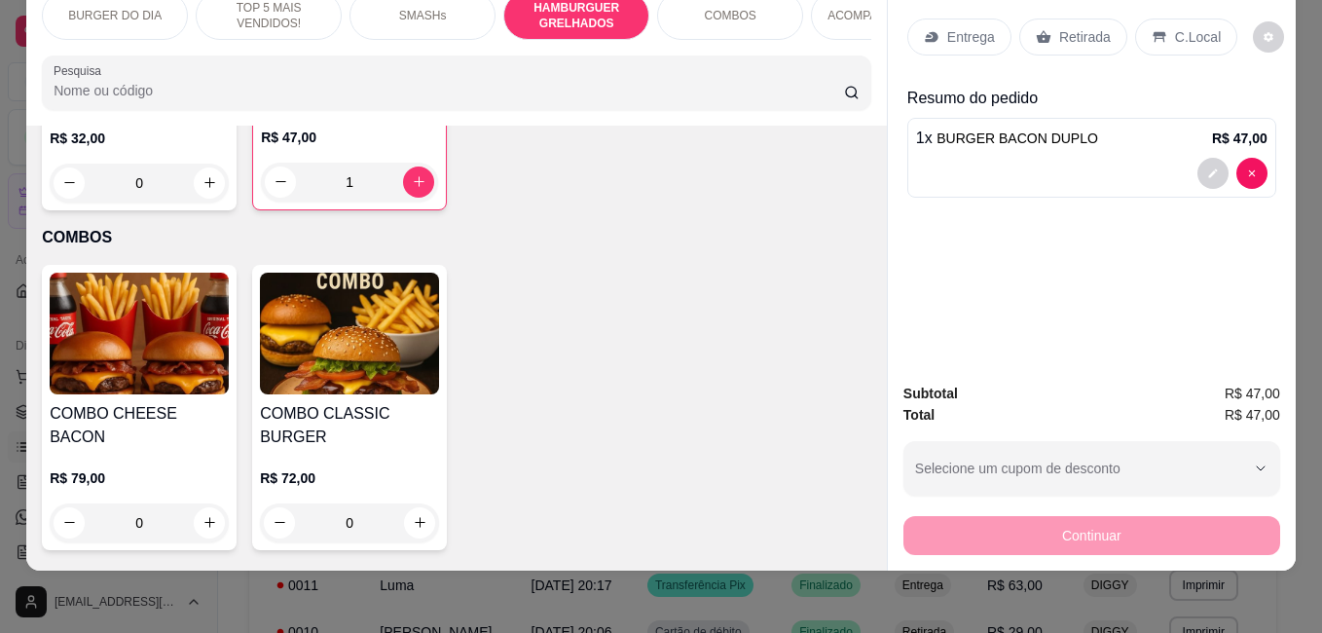
click at [1028, 35] on div "Retirada" at bounding box center [1073, 36] width 108 height 37
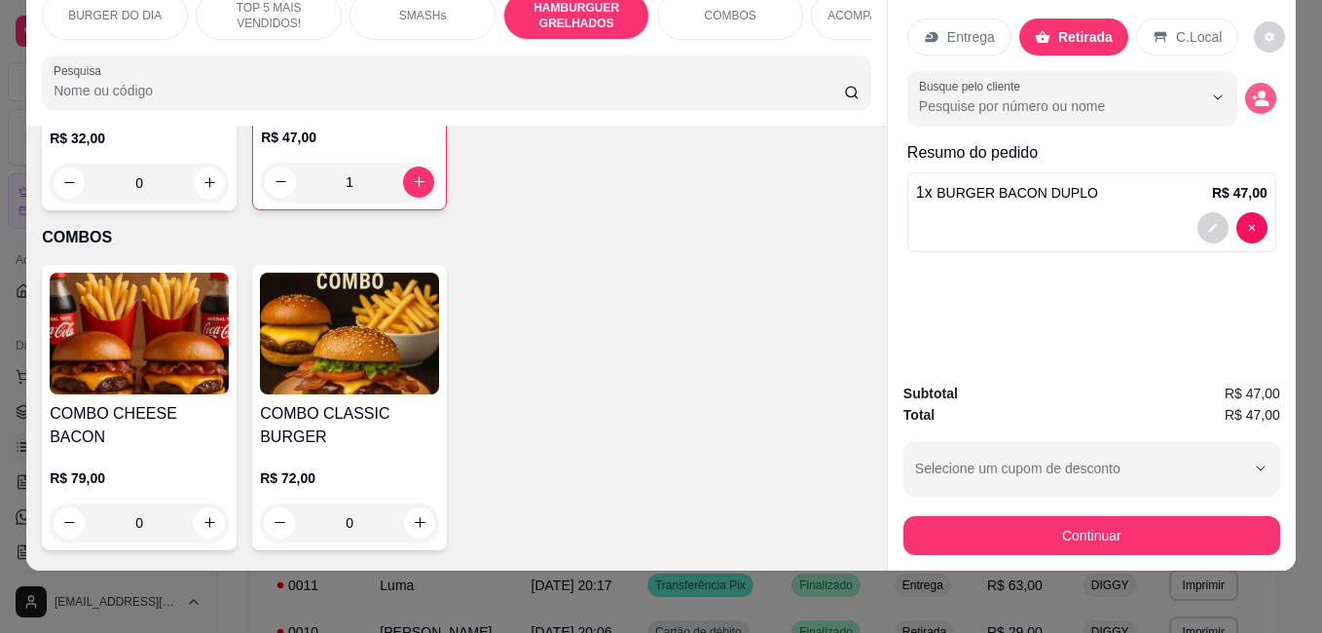
click at [1237, 88] on div "Busque pelo cliente" at bounding box center [1091, 98] width 369 height 55
click at [1252, 90] on icon "decrease-product-quantity" at bounding box center [1261, 99] width 18 height 18
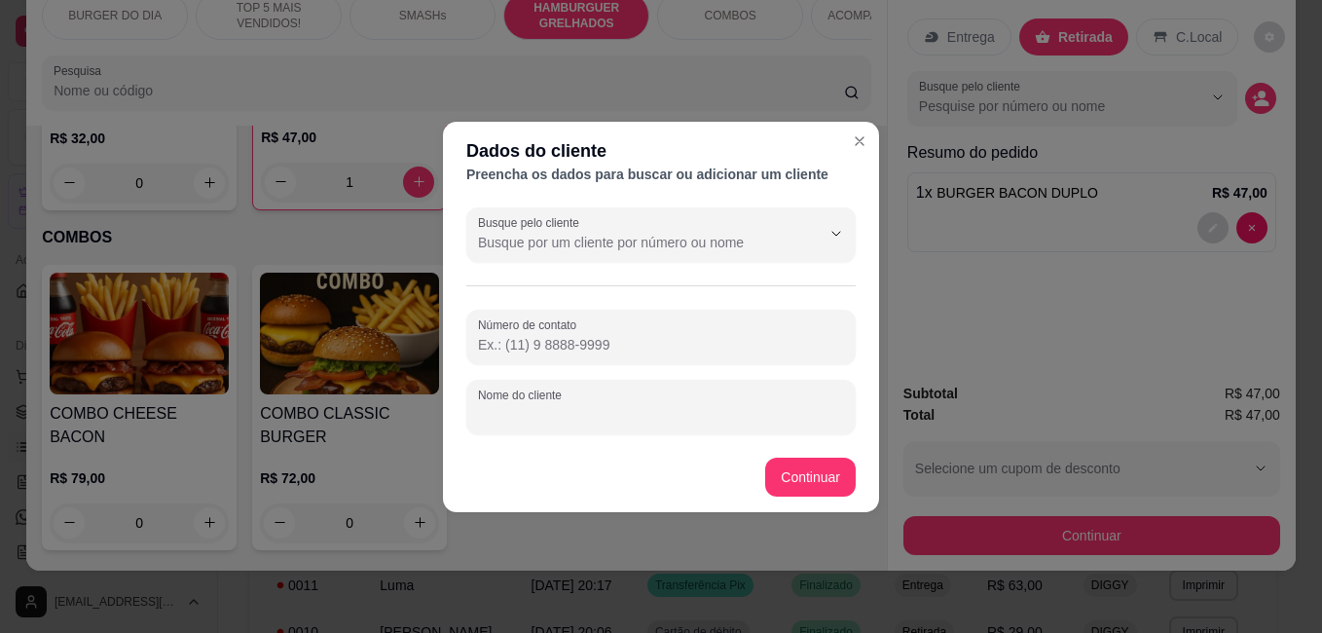
click at [742, 405] on input "Nome do cliente" at bounding box center [661, 414] width 366 height 19
type input "[PERSON_NAME]"
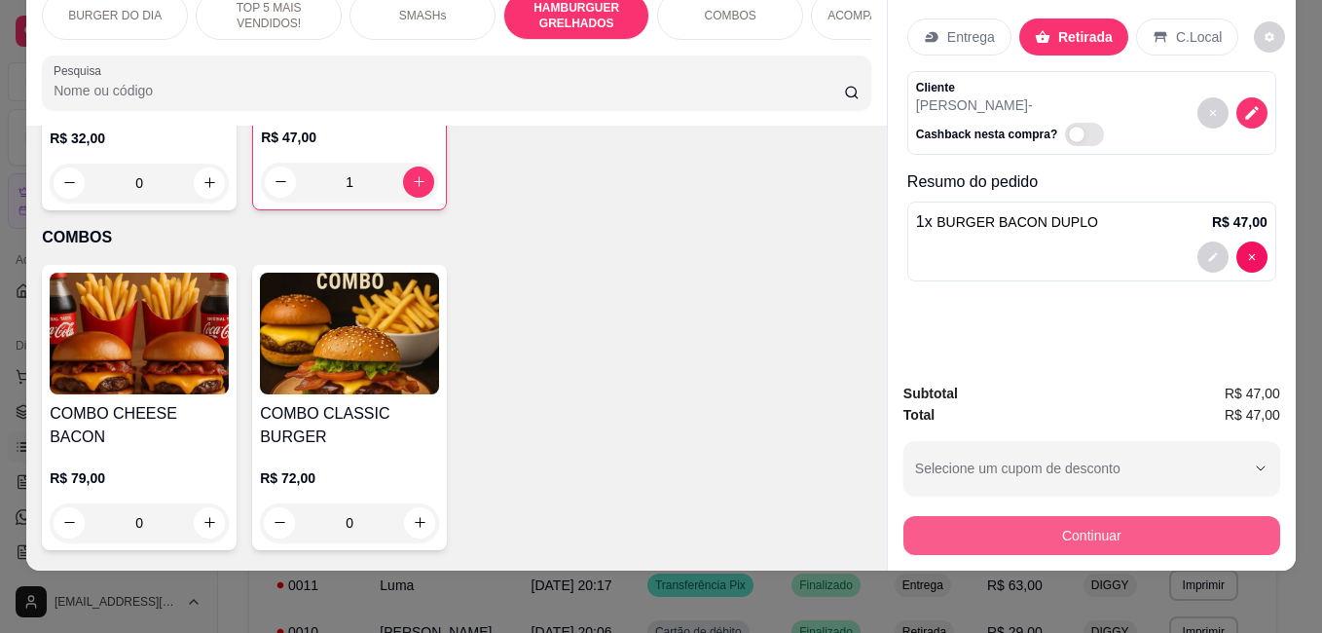
click at [949, 517] on button "Continuar" at bounding box center [1092, 535] width 377 height 39
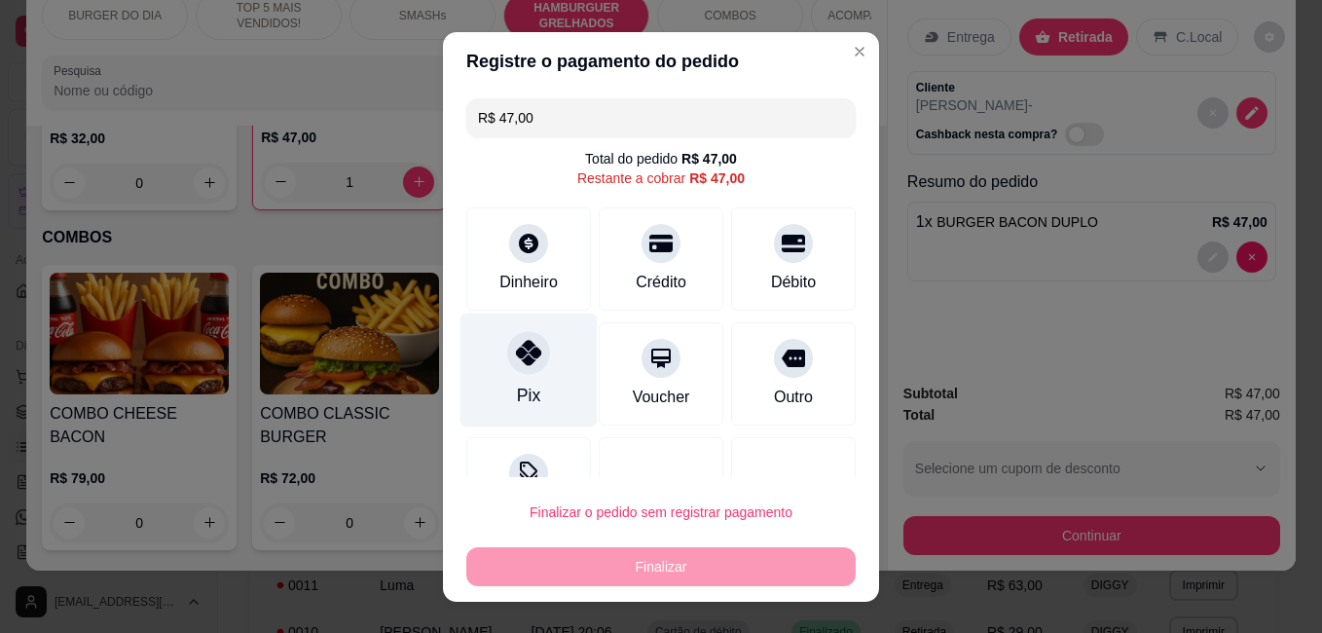
click at [516, 382] on div "Pix" at bounding box center [529, 370] width 137 height 114
type input "R$ 0,00"
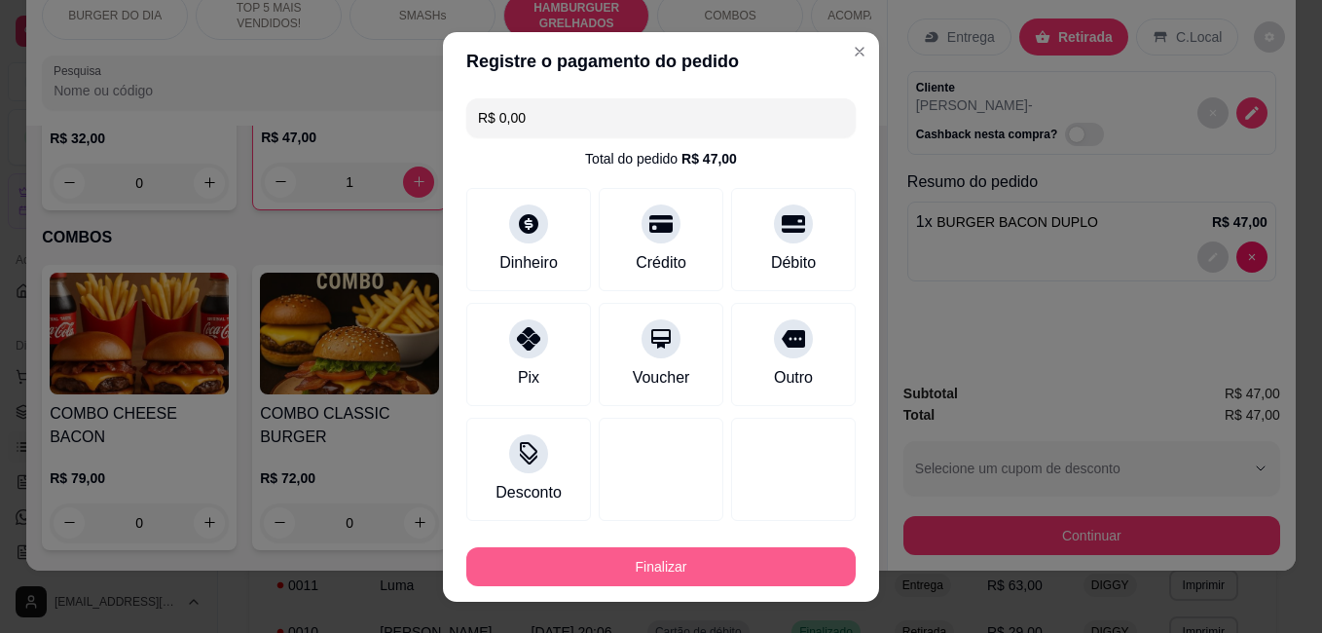
click at [554, 551] on button "Finalizar" at bounding box center [660, 566] width 389 height 39
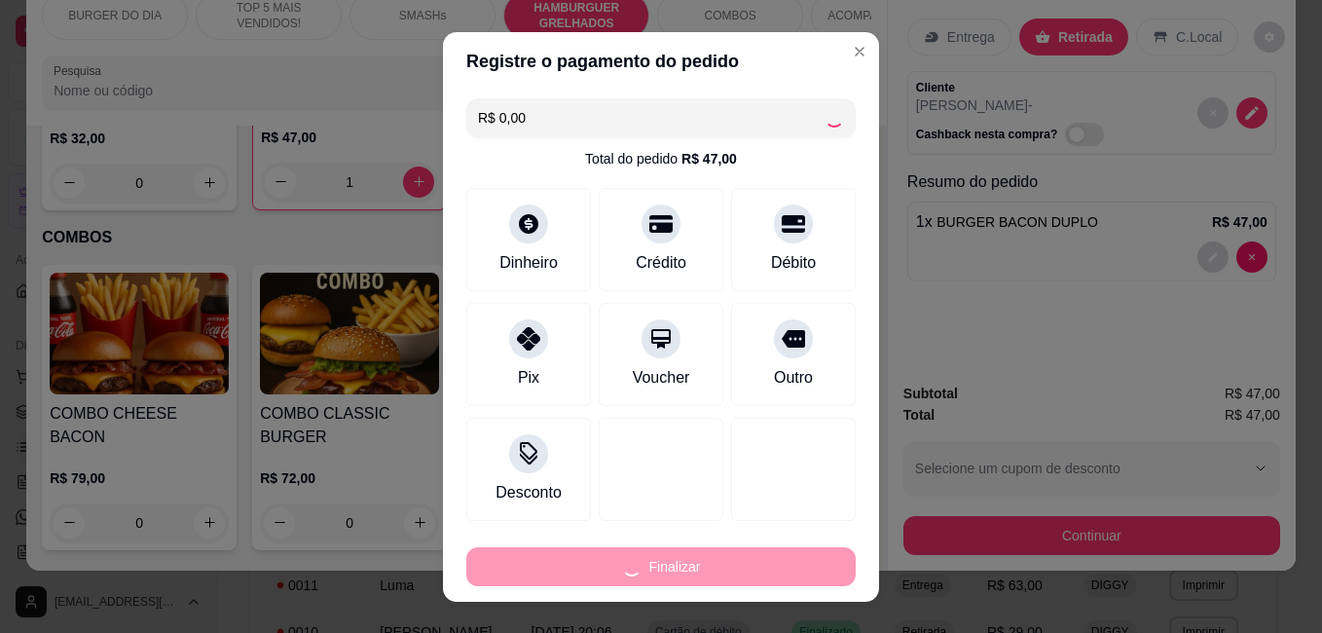
type input "0"
type input "-R$ 47,00"
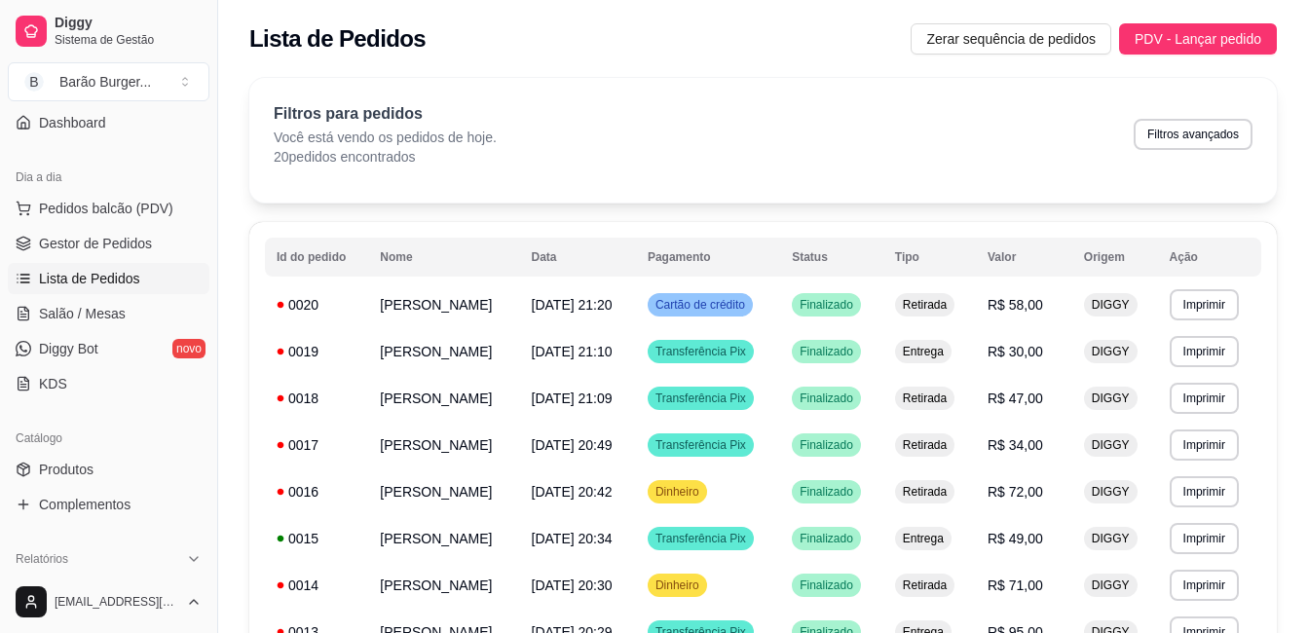
scroll to position [292, 0]
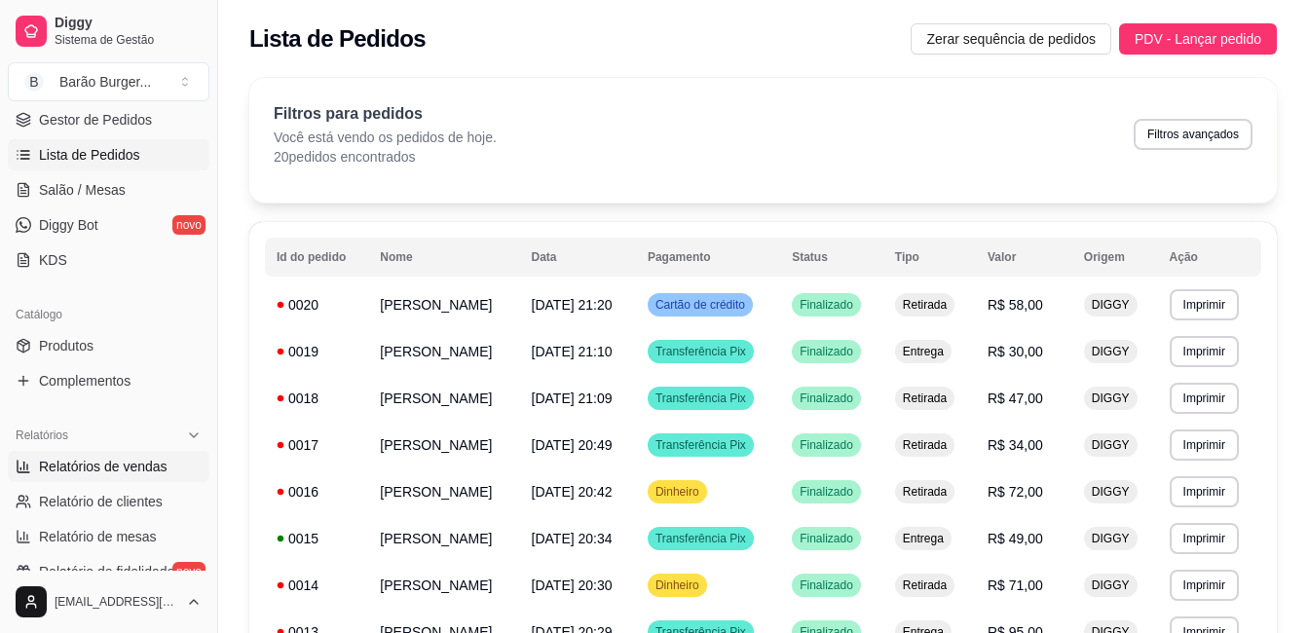
click at [92, 464] on span "Relatórios de vendas" at bounding box center [103, 466] width 129 height 19
select select "ALL"
select select "0"
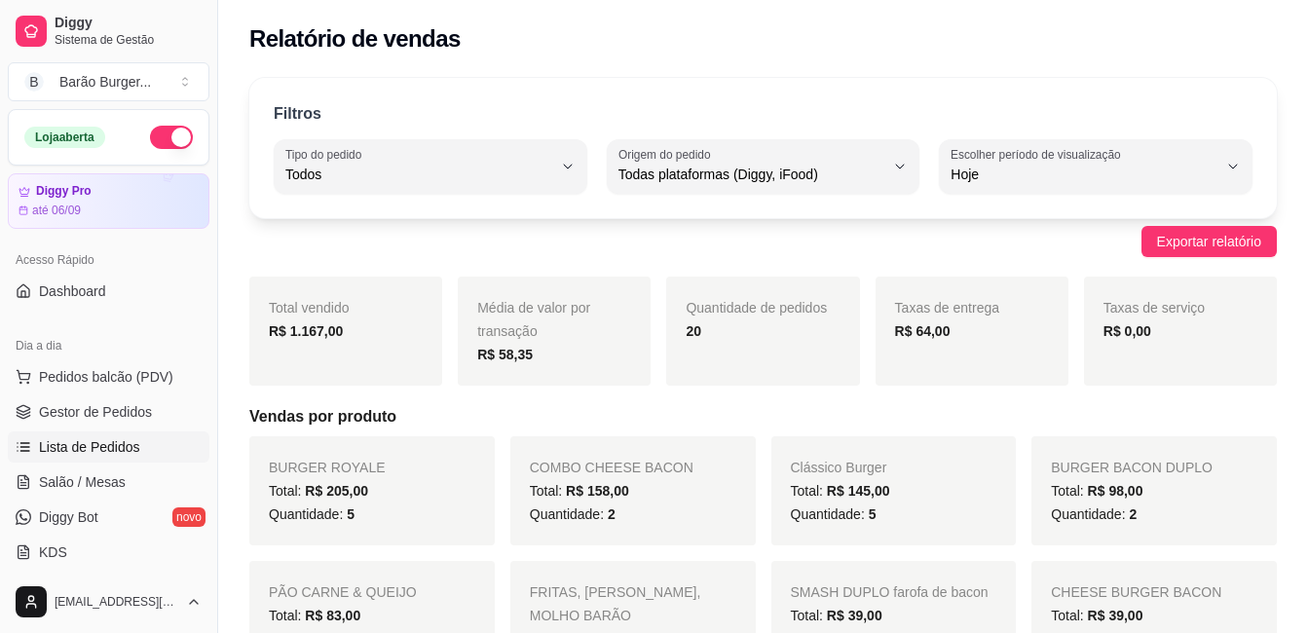
click at [95, 459] on link "Lista de Pedidos" at bounding box center [109, 446] width 202 height 31
